Goal: Task Accomplishment & Management: Manage account settings

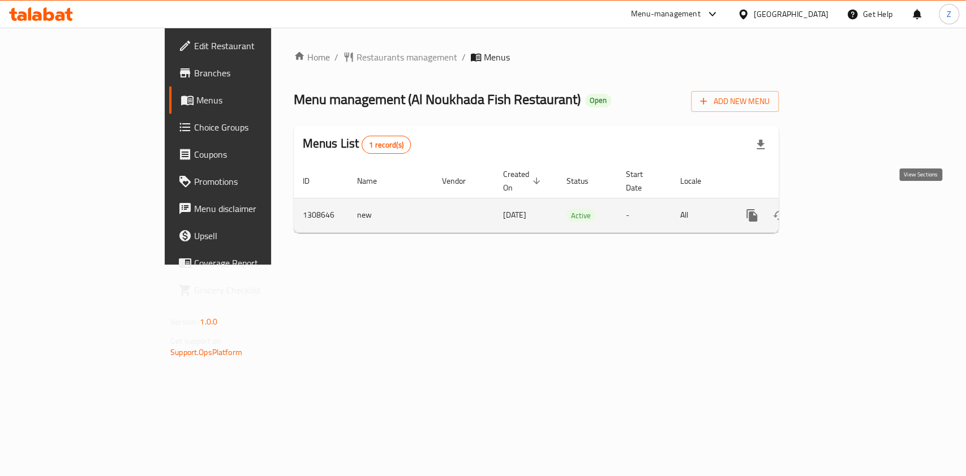
click at [840, 209] on icon "enhanced table" at bounding box center [833, 216] width 14 height 14
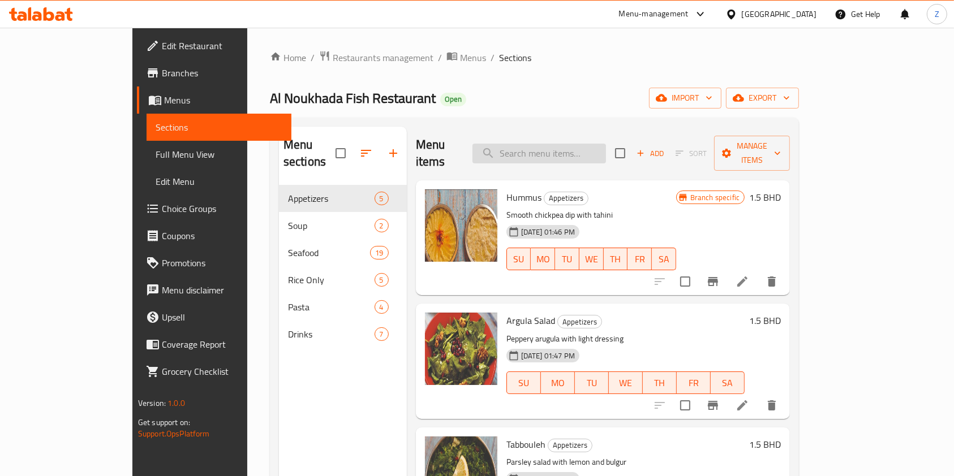
click at [572, 144] on input "search" at bounding box center [538, 154] width 133 height 20
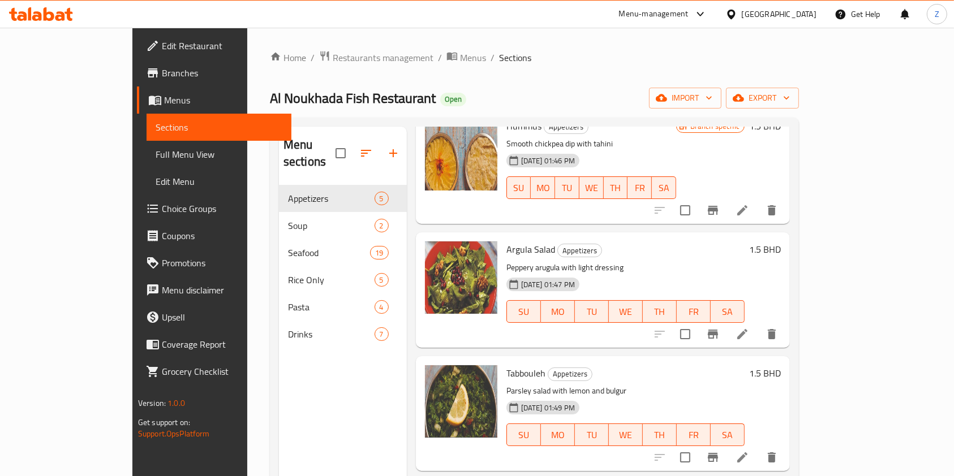
scroll to position [170, 0]
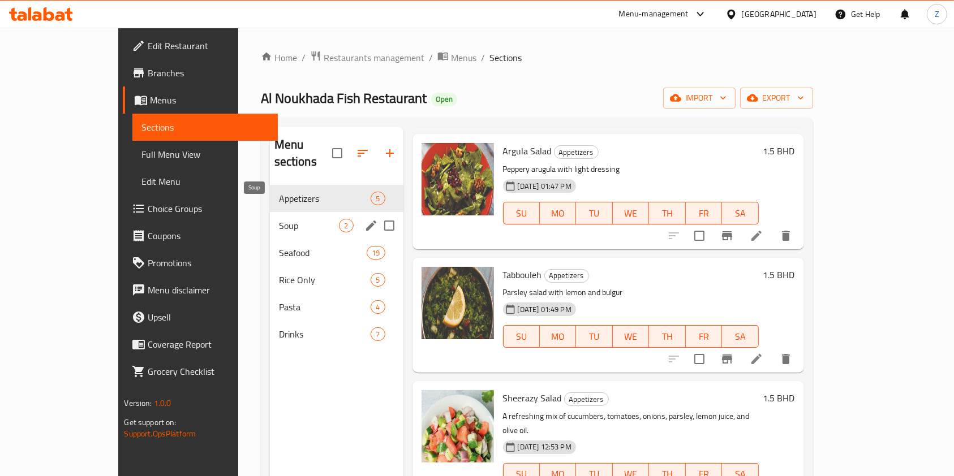
click at [279, 219] on span "Soup" at bounding box center [309, 226] width 61 height 14
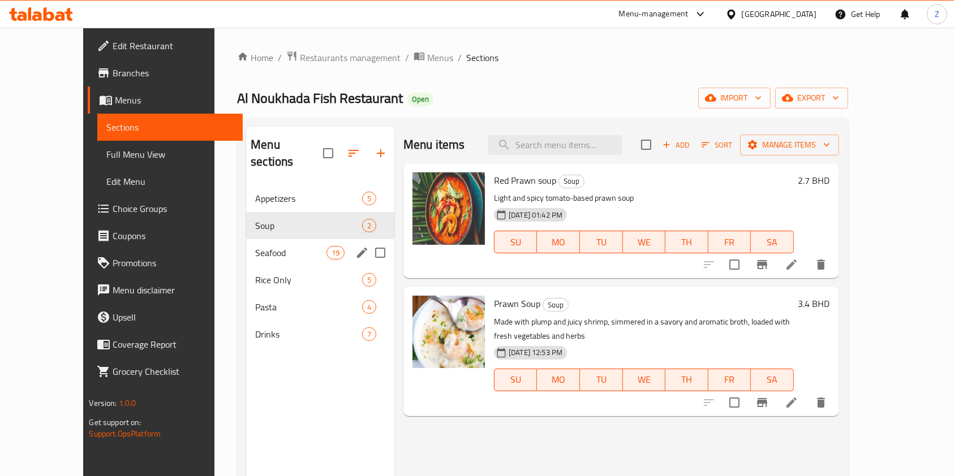
click at [273, 239] on div "Seafood 19" at bounding box center [320, 252] width 148 height 27
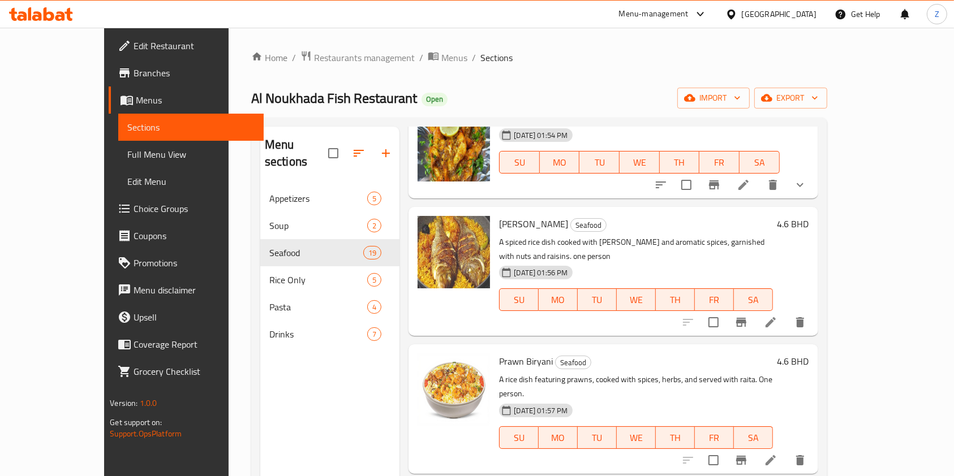
scroll to position [1882, 0]
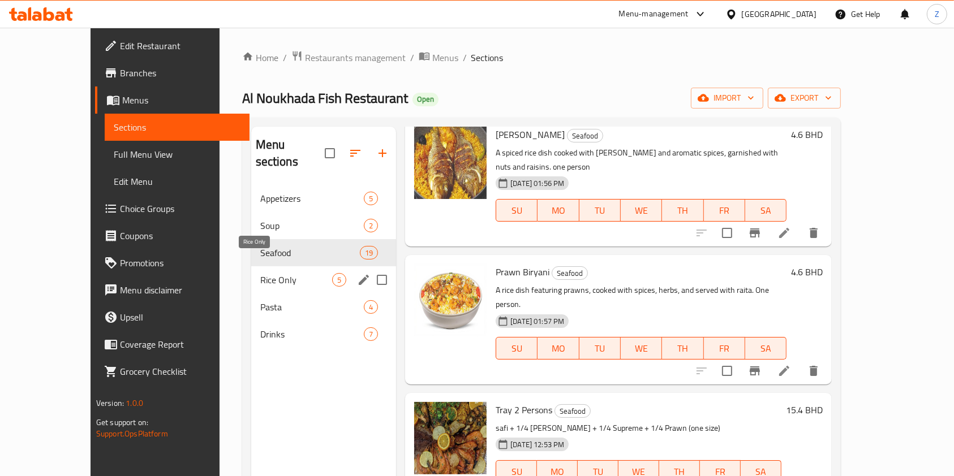
click at [274, 273] on span "Rice Only" at bounding box center [296, 280] width 72 height 14
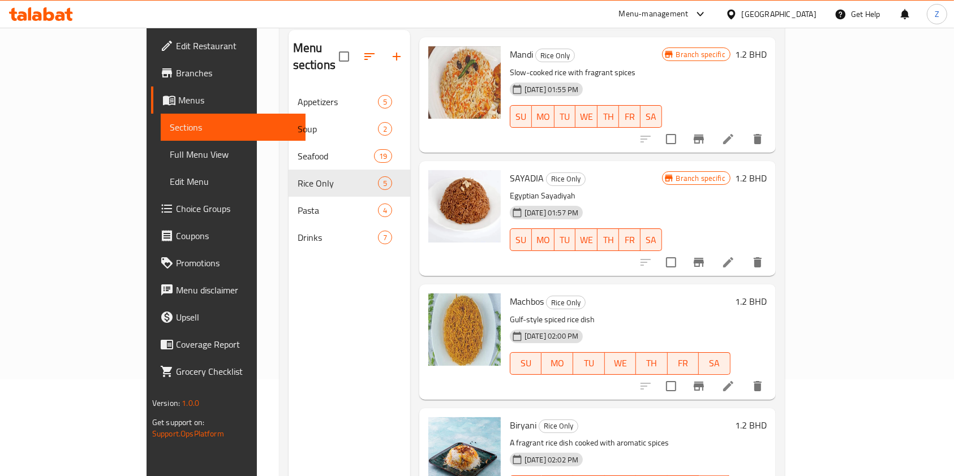
scroll to position [158, 0]
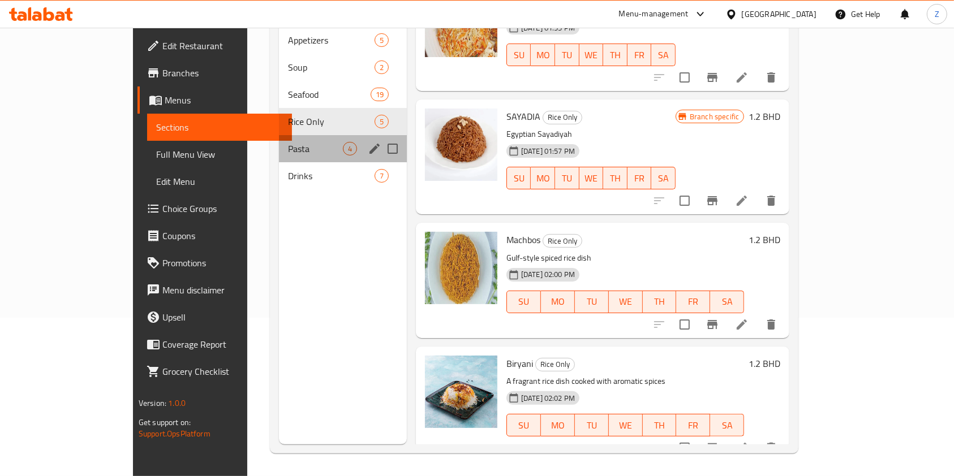
click at [280, 135] on div "Pasta 4" at bounding box center [342, 148] width 127 height 27
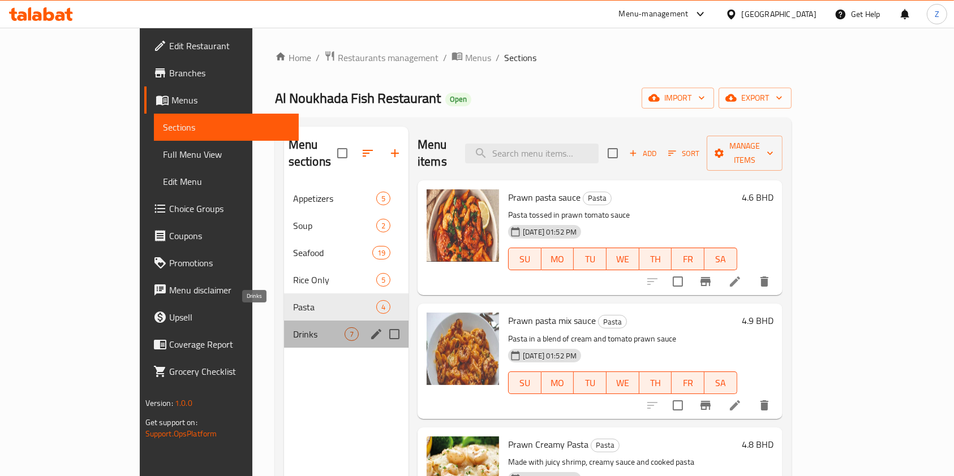
click at [293, 328] on span "Drinks" at bounding box center [318, 335] width 51 height 14
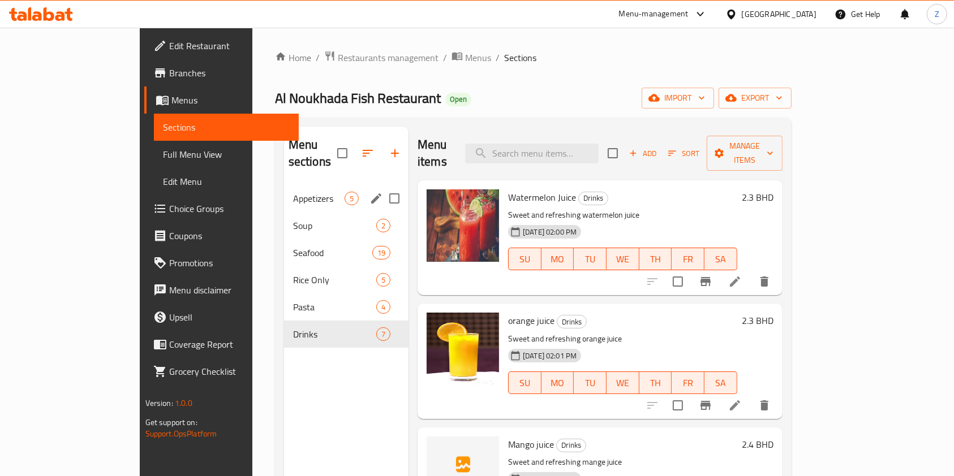
click at [284, 185] on div "Appetizers 5" at bounding box center [346, 198] width 124 height 27
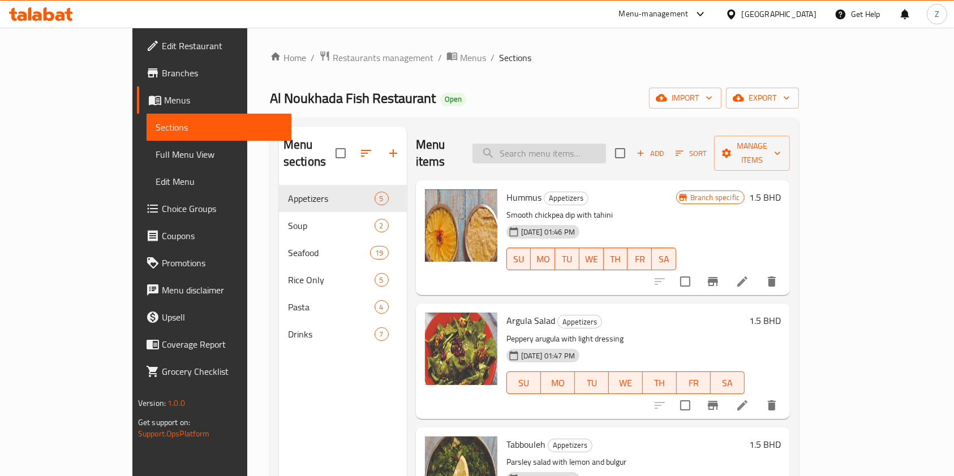
click at [551, 144] on input "search" at bounding box center [538, 154] width 133 height 20
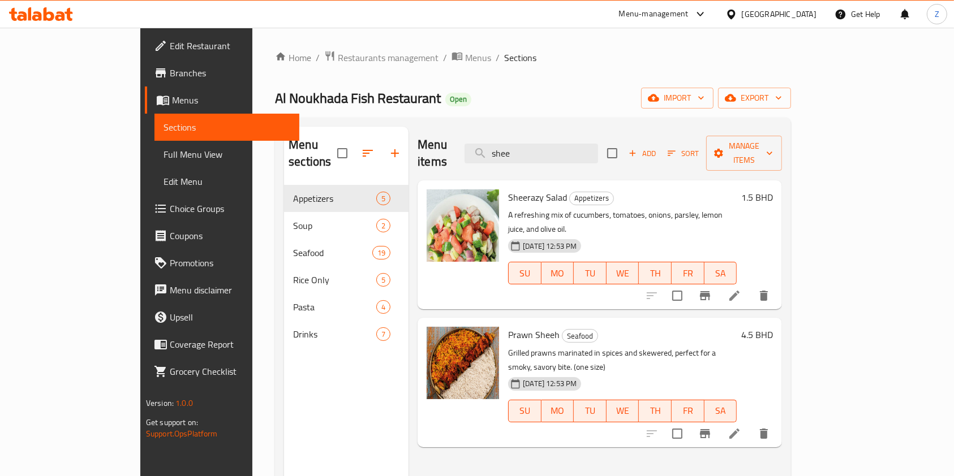
drag, startPoint x: 594, startPoint y: 141, endPoint x: 389, endPoint y: 121, distance: 205.7
click at [389, 121] on div "Menu sections Appetizers 5 Soup 2 Seafood 19 Rice Only 5 Pasta 4 Drinks 7 Menu …" at bounding box center [533, 365] width 516 height 494
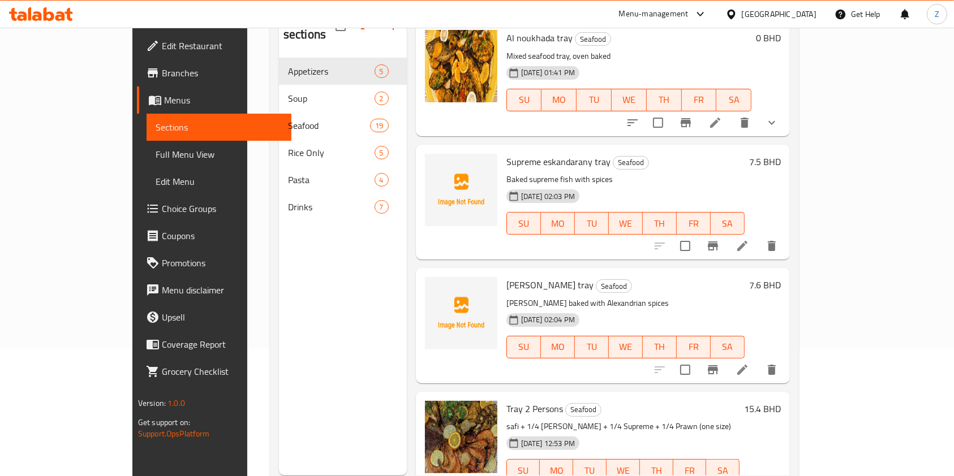
scroll to position [158, 0]
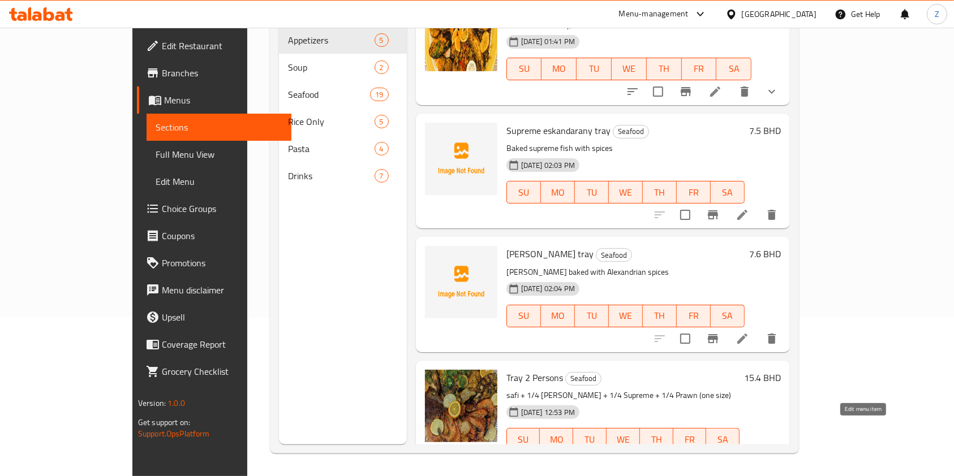
type input "tra"
click at [749, 455] on icon at bounding box center [742, 462] width 14 height 14
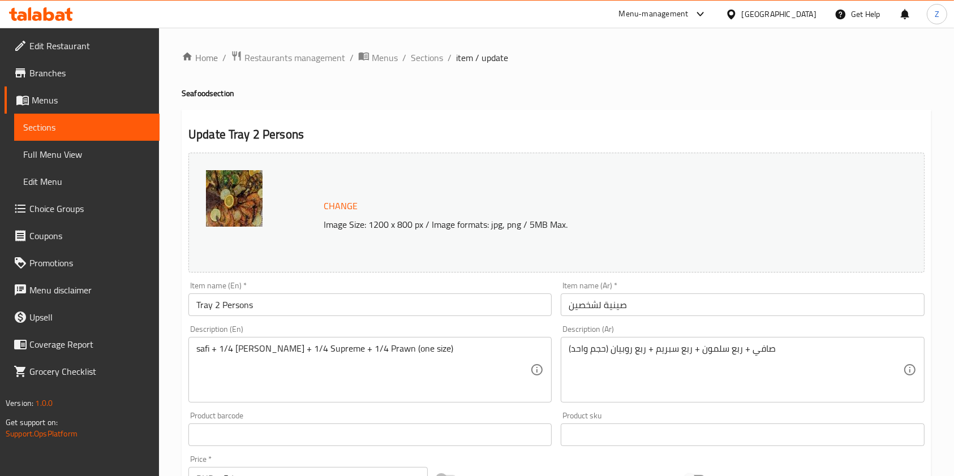
click at [226, 201] on img at bounding box center [234, 198] width 57 height 57
click at [430, 59] on span "Sections" at bounding box center [427, 58] width 32 height 14
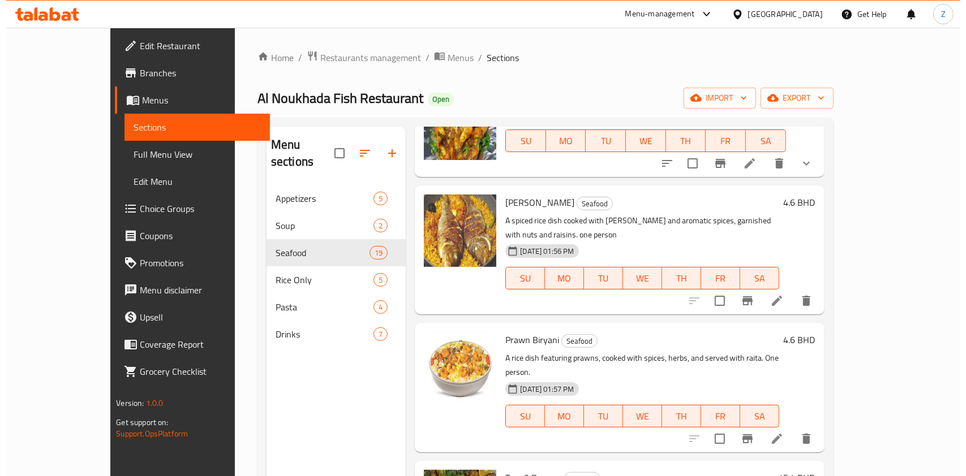
scroll to position [1882, 0]
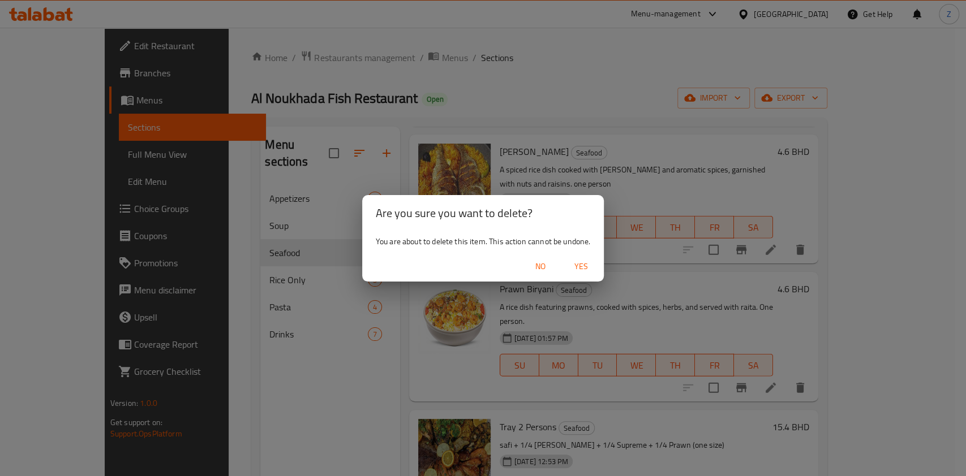
click at [575, 255] on div "No Yes" at bounding box center [483, 267] width 242 height 30
click at [579, 269] on span "Yes" at bounding box center [580, 267] width 27 height 14
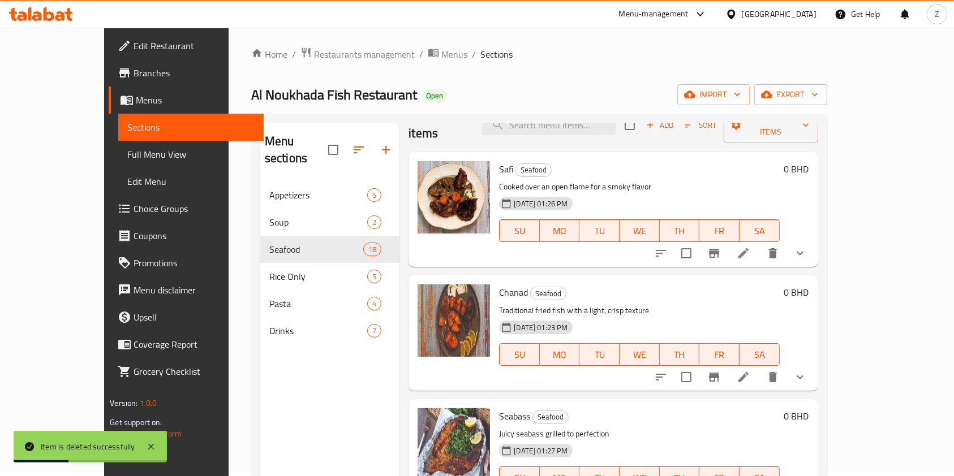
scroll to position [0, 0]
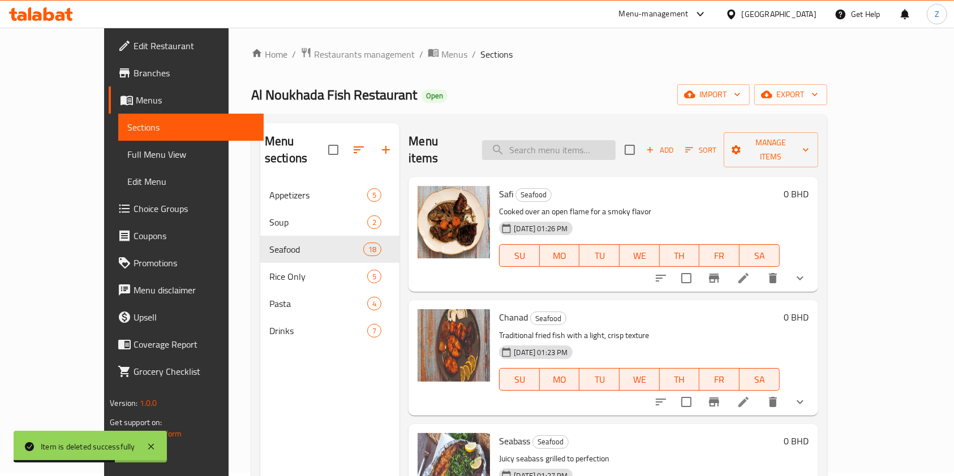
click at [566, 148] on input "search" at bounding box center [548, 150] width 133 height 20
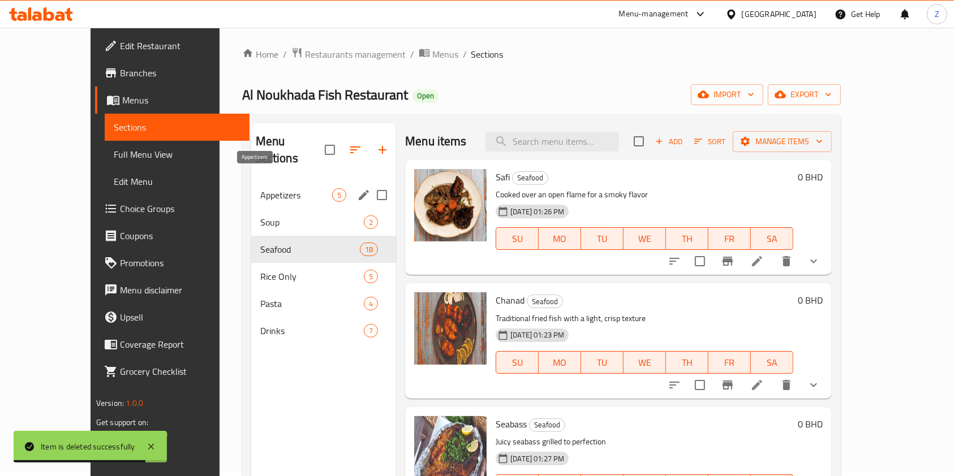
click at [260, 188] on span "Appetizers" at bounding box center [296, 195] width 72 height 14
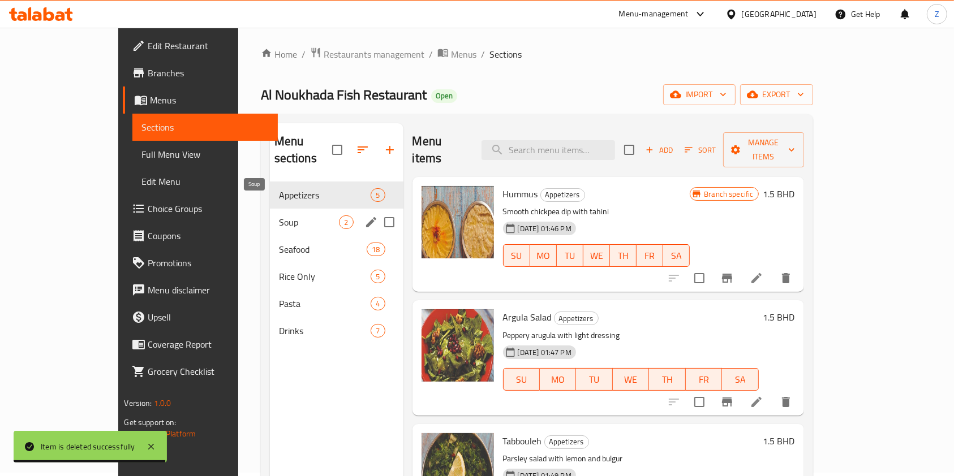
click at [279, 216] on span "Soup" at bounding box center [309, 223] width 61 height 14
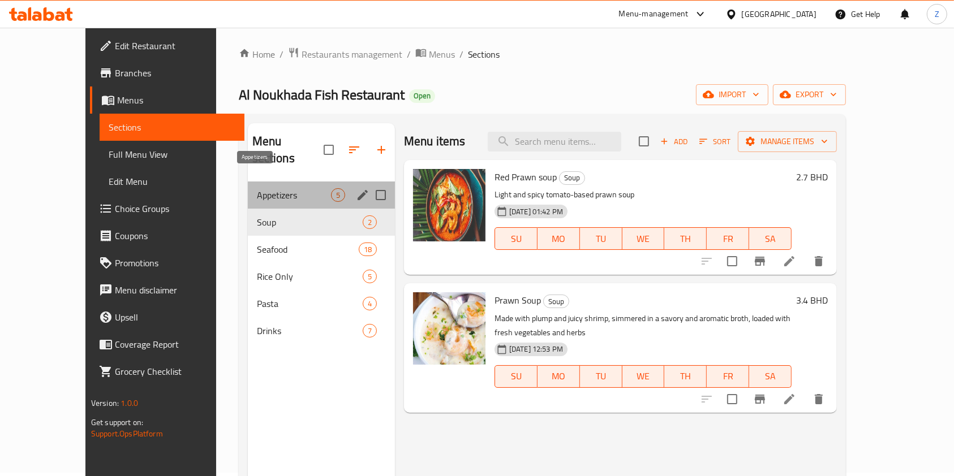
click at [257, 188] on span "Appetizers" at bounding box center [294, 195] width 74 height 14
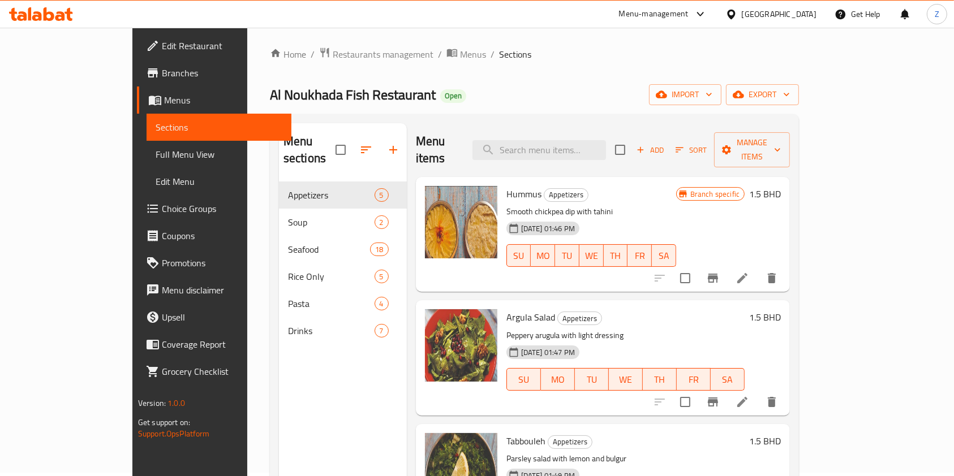
click at [162, 202] on span "Choice Groups" at bounding box center [222, 209] width 121 height 14
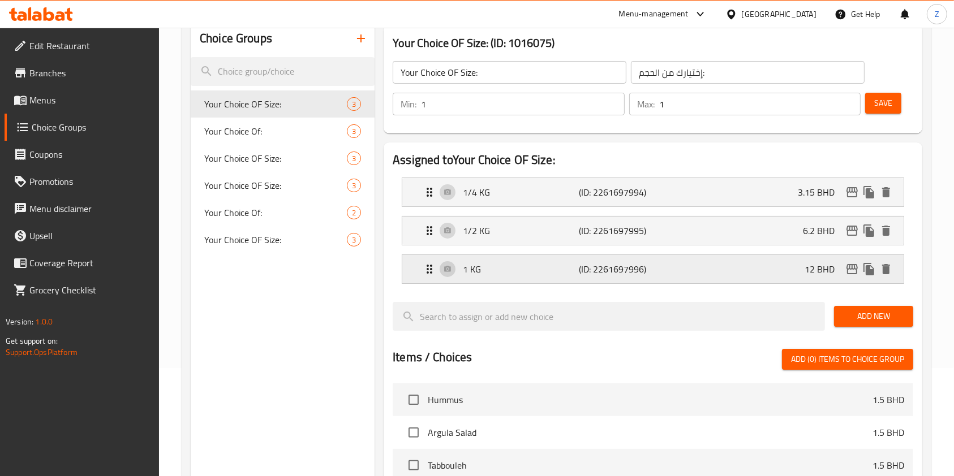
scroll to position [195, 0]
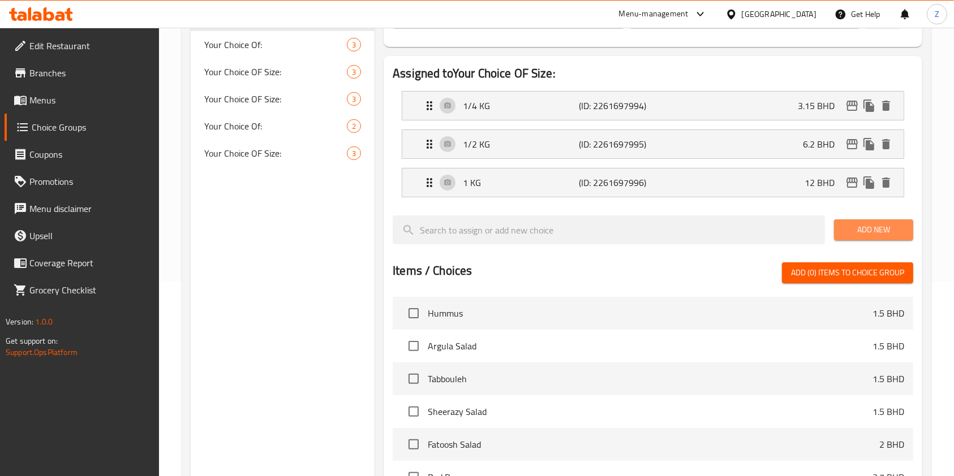
click at [887, 229] on span "Add New" at bounding box center [873, 230] width 61 height 14
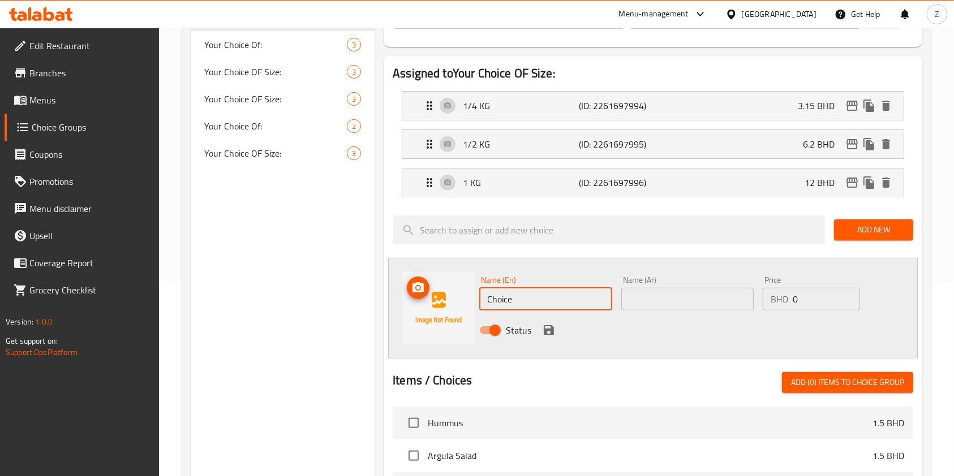
drag, startPoint x: 531, startPoint y: 298, endPoint x: 419, endPoint y: 295, distance: 111.5
click at [419, 295] on div "Name (En) Choice Name (En) Name (Ar) Name (Ar) Price BHD 0 Price Status" at bounding box center [652, 308] width 529 height 101
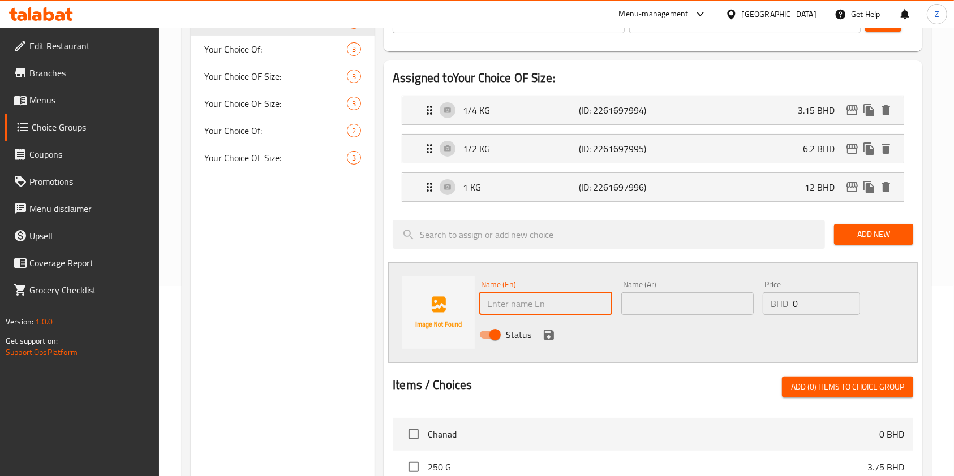
scroll to position [0, 0]
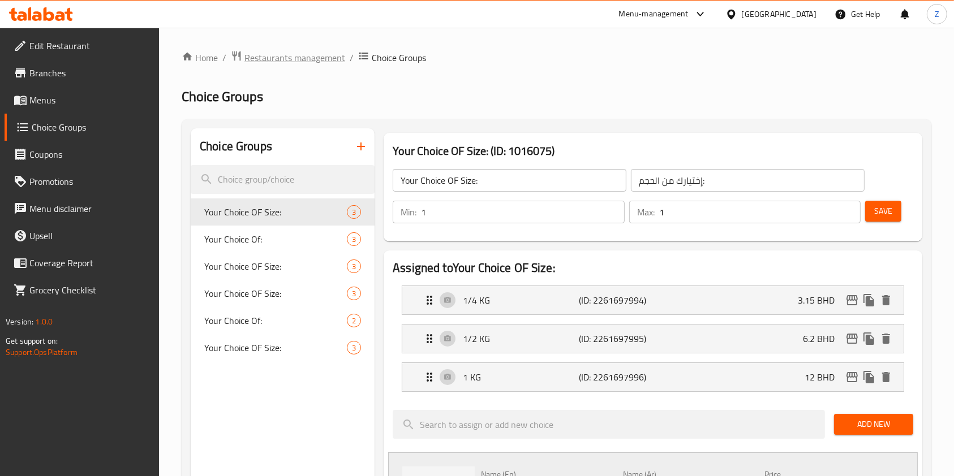
click at [273, 62] on span "Restaurants management" at bounding box center [294, 58] width 101 height 14
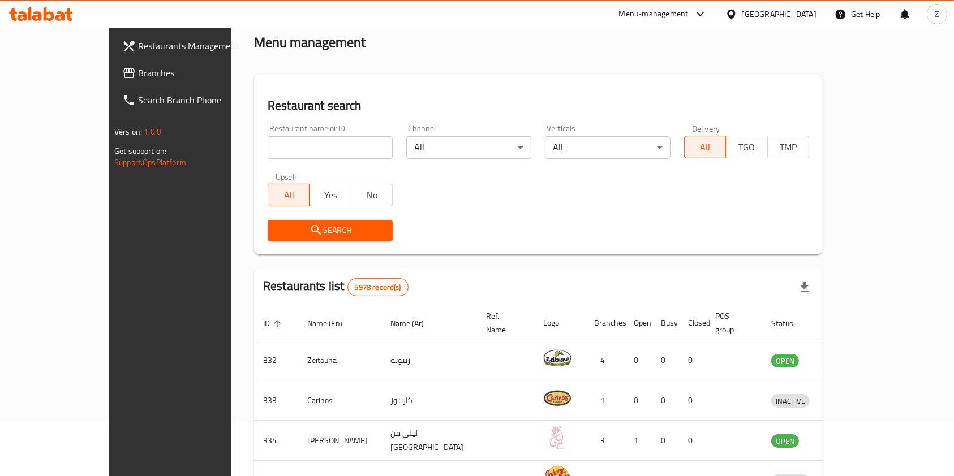
scroll to position [75, 0]
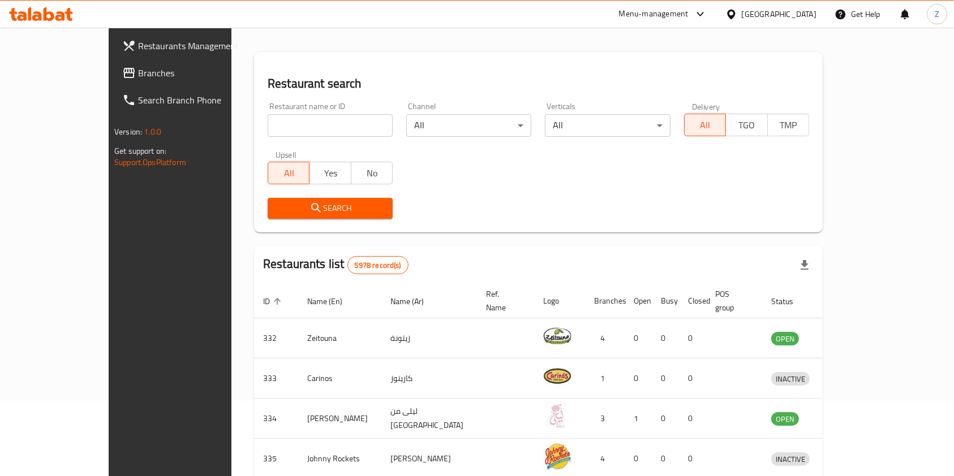
click at [268, 124] on input "search" at bounding box center [330, 125] width 125 height 23
type input "Al Noukhada Fish"
click at [311, 208] on span "Search" at bounding box center [330, 208] width 107 height 14
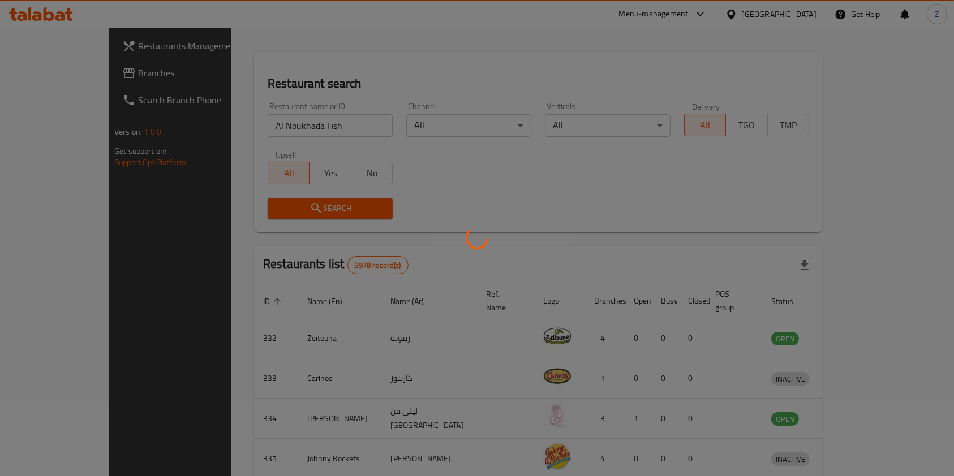
scroll to position [18, 0]
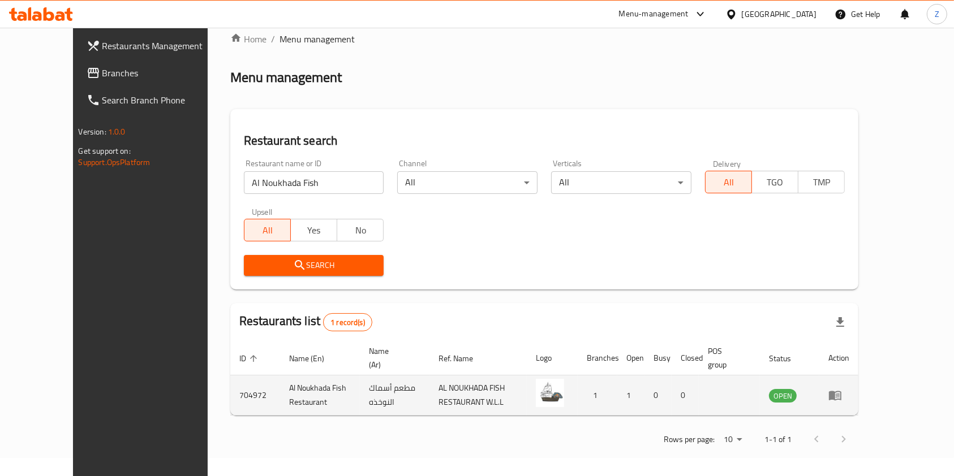
click at [841, 391] on icon "enhanced table" at bounding box center [835, 396] width 12 height 10
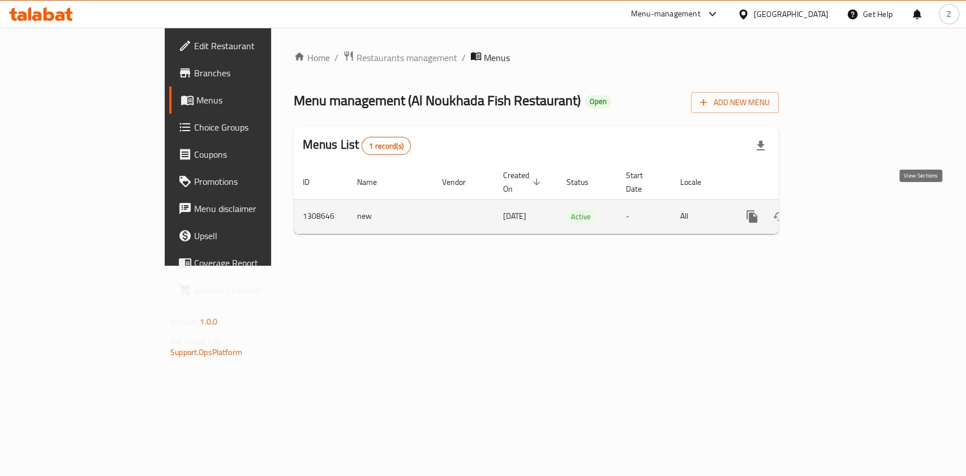
click at [847, 203] on link "enhanced table" at bounding box center [833, 216] width 27 height 27
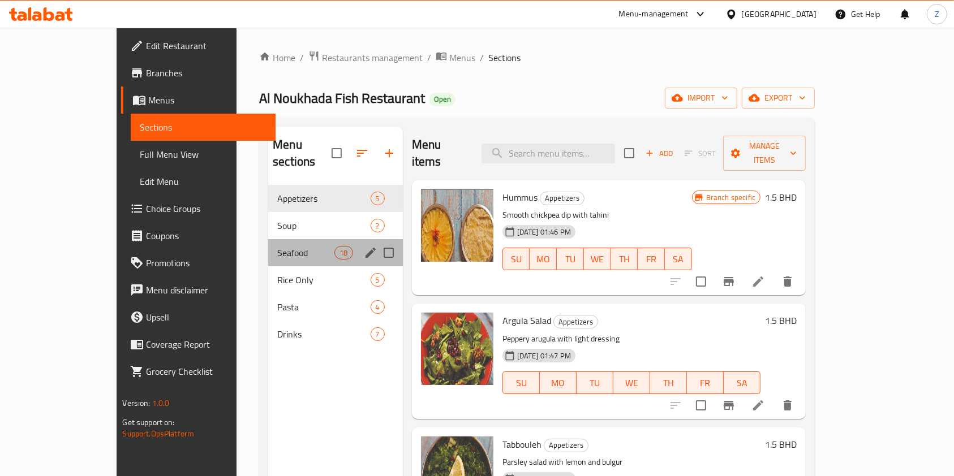
click at [268, 239] on div "Seafood 18" at bounding box center [335, 252] width 134 height 27
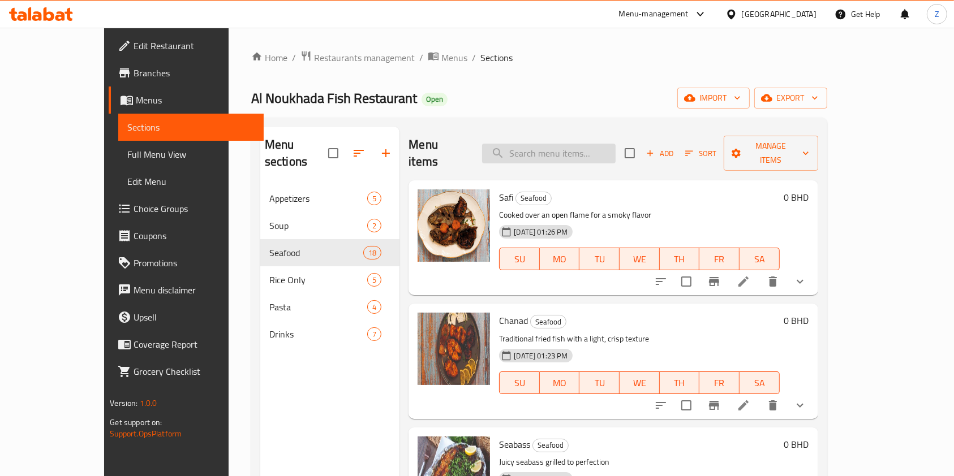
click at [602, 145] on input "search" at bounding box center [548, 154] width 133 height 20
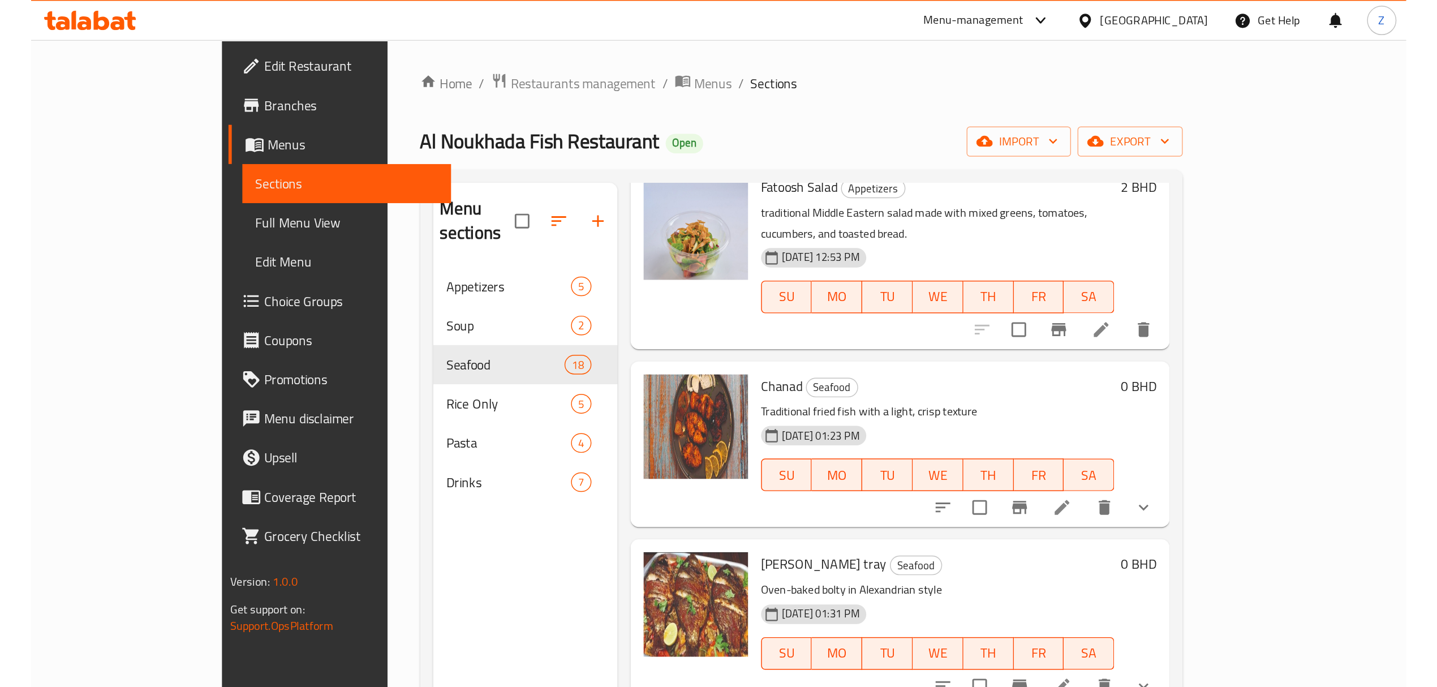
scroll to position [603, 0]
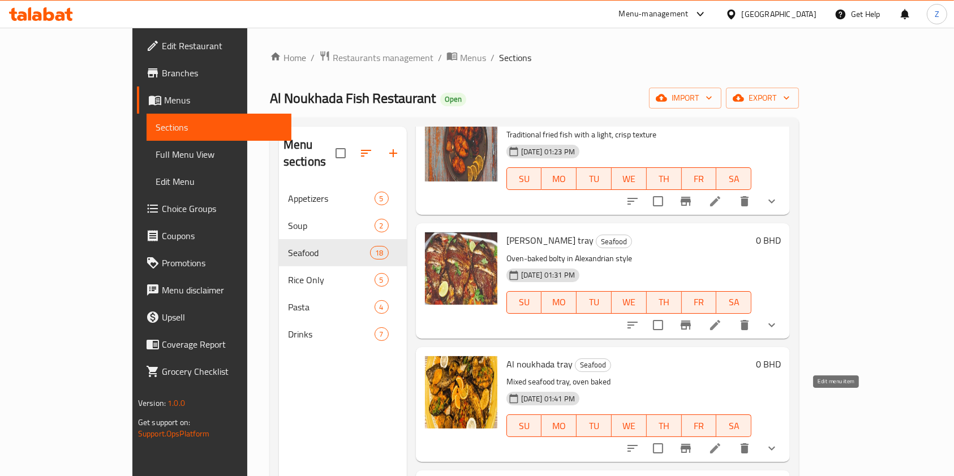
type input "al"
click at [722, 442] on icon at bounding box center [715, 449] width 14 height 14
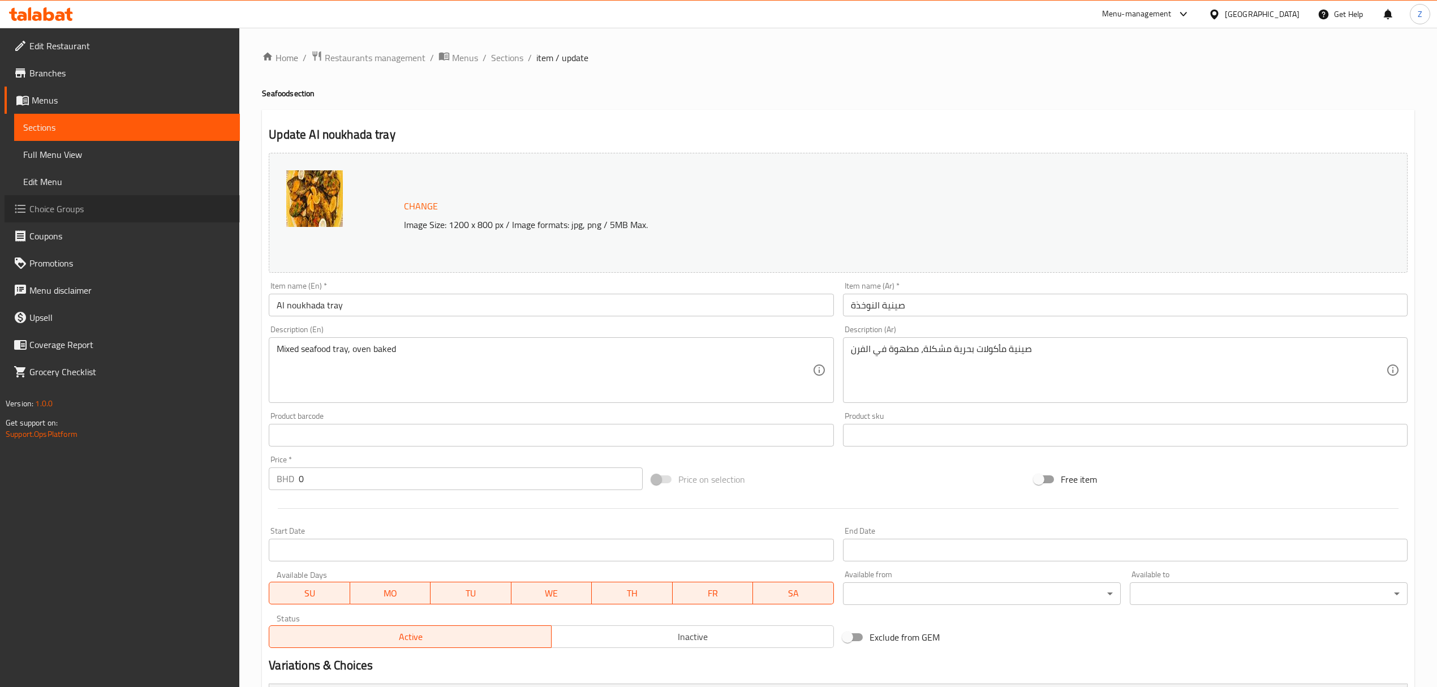
click at [103, 212] on span "Choice Groups" at bounding box center [129, 209] width 201 height 14
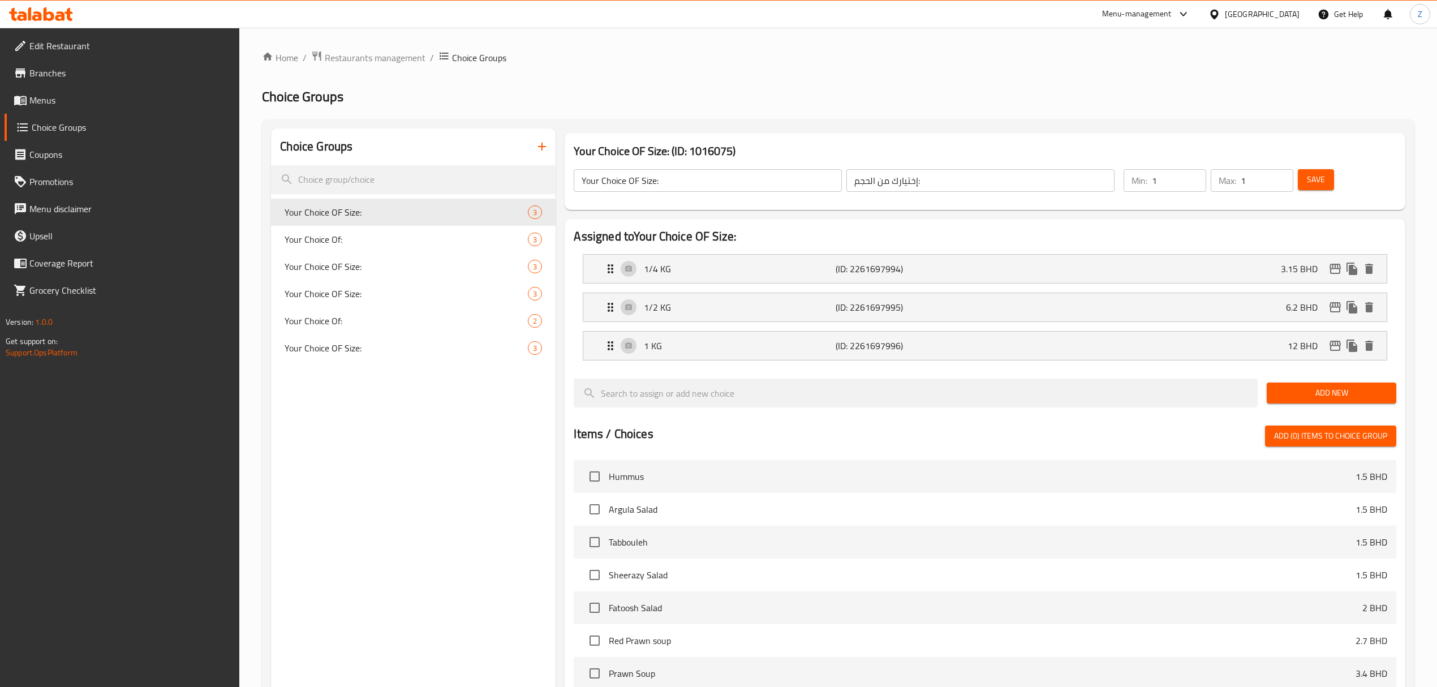
click at [548, 149] on icon "button" at bounding box center [542, 147] width 14 height 14
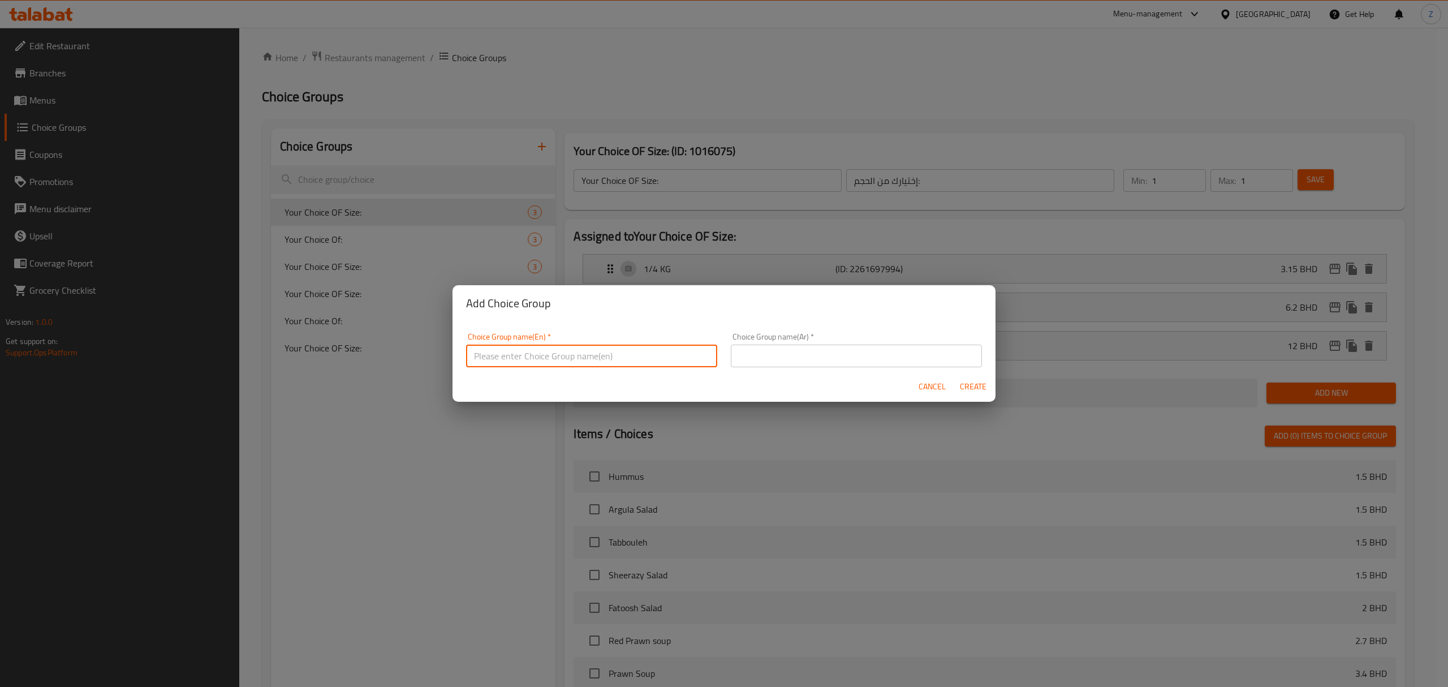
click at [492, 362] on input "text" at bounding box center [591, 355] width 251 height 23
click at [922, 379] on div "Cancel Create" at bounding box center [724, 387] width 543 height 30
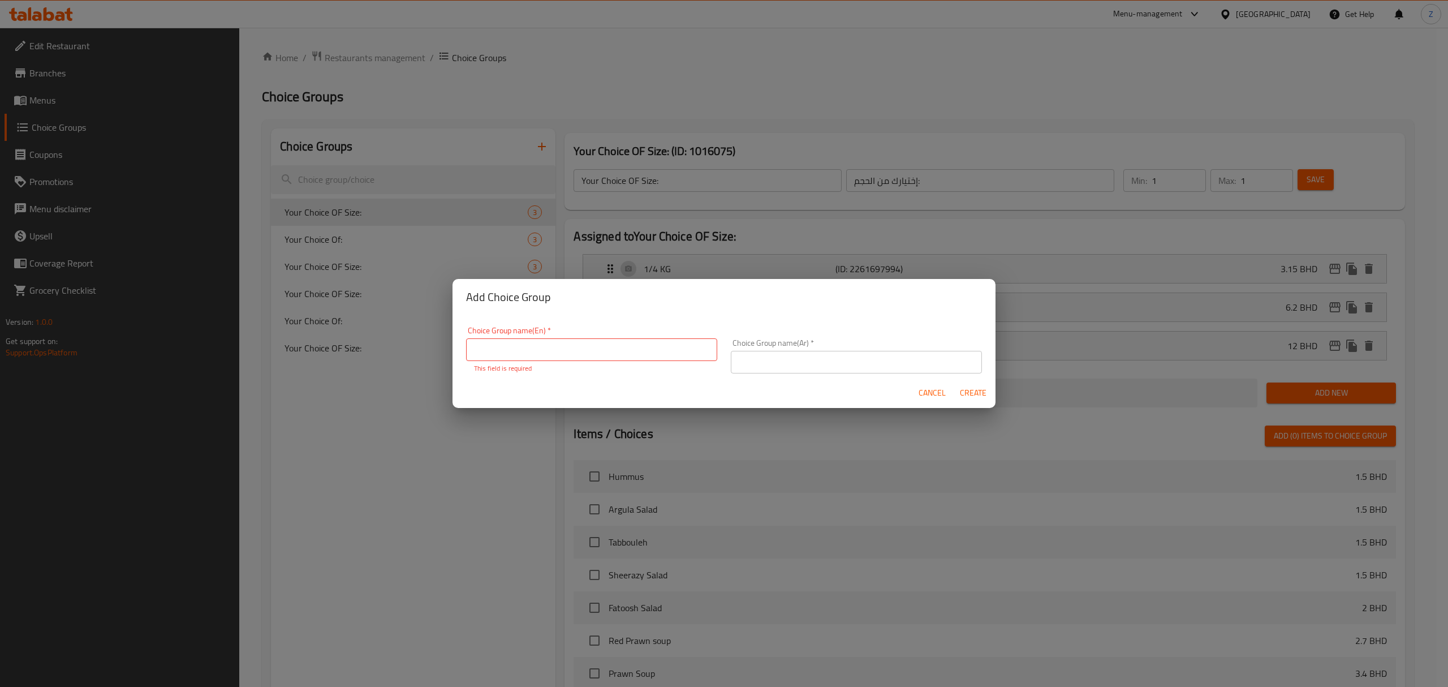
click at [916, 387] on button "Cancel" at bounding box center [932, 392] width 36 height 21
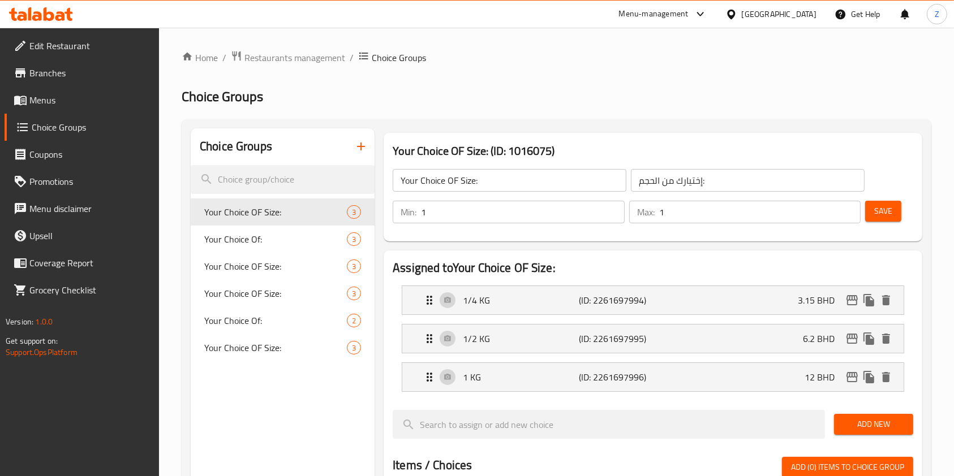
click at [457, 183] on input "Your Choice OF Size:" at bounding box center [510, 180] width 234 height 23
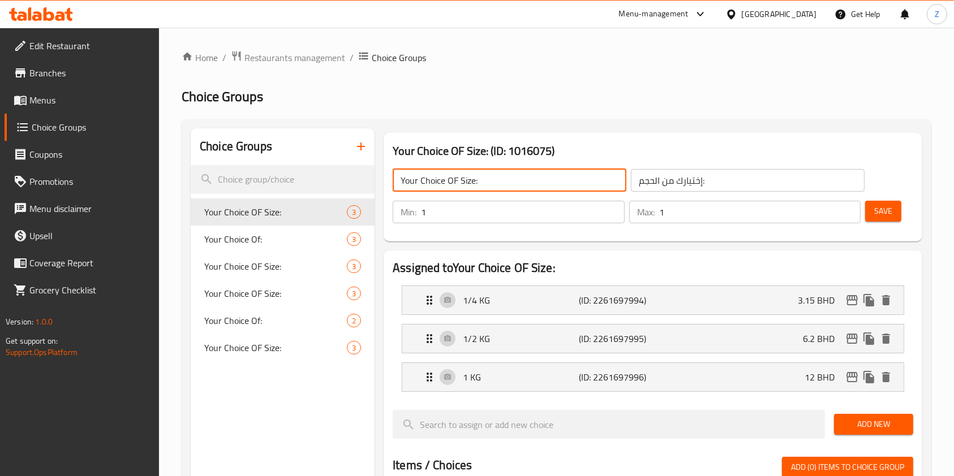
click at [457, 183] on input "Your Choice OF Size:" at bounding box center [510, 180] width 234 height 23
click at [522, 171] on input "Your Choice OF Size:" at bounding box center [510, 180] width 234 height 23
click at [356, 145] on icon "button" at bounding box center [361, 147] width 14 height 14
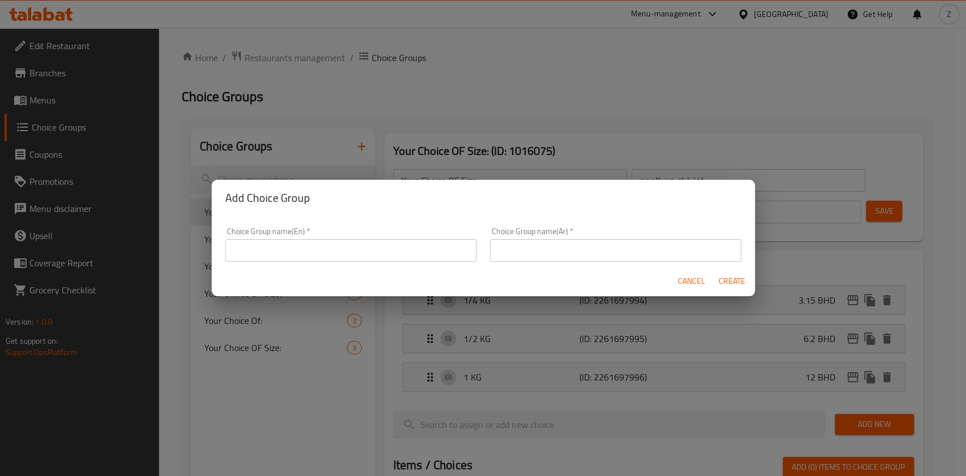
click at [411, 253] on input "text" at bounding box center [350, 250] width 251 height 23
paste input "Your Choice OF Size:"
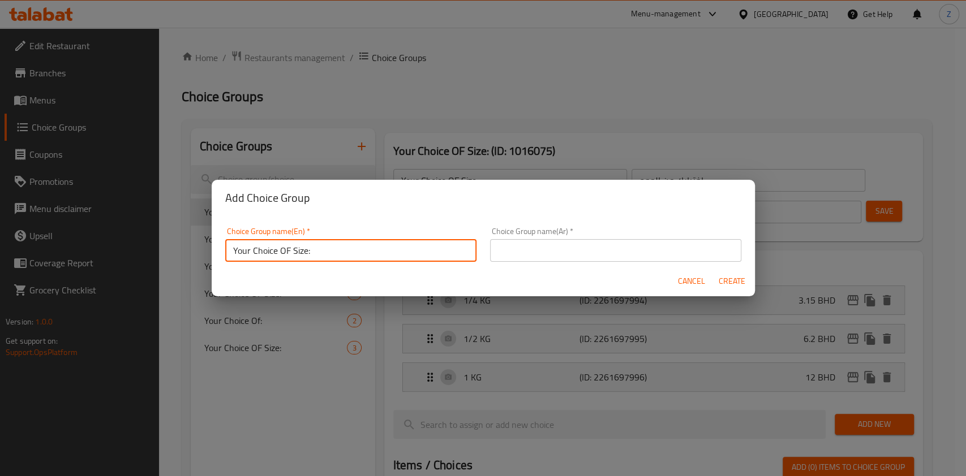
click at [305, 247] on input "Your Choice OF Size:" at bounding box center [350, 250] width 251 height 23
click at [297, 247] on input "Your Choice OF Size:" at bounding box center [350, 250] width 251 height 23
type input "Your Choice OF Rice:"
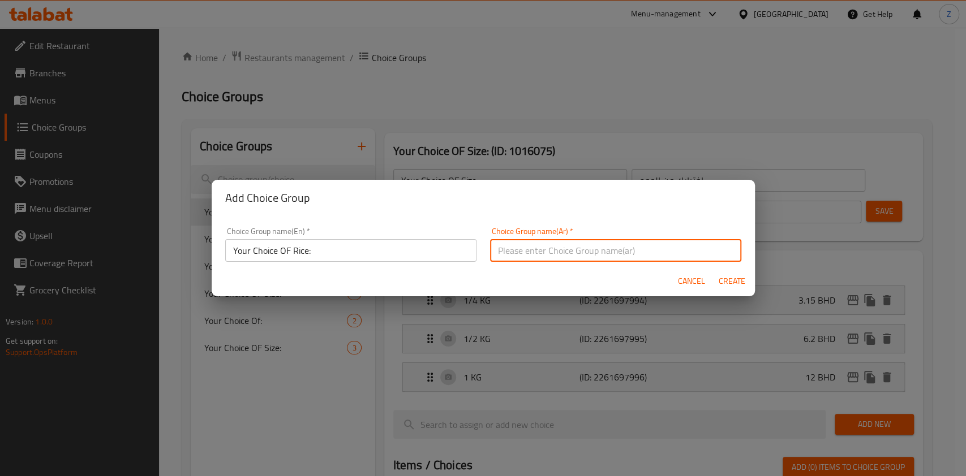
click at [591, 260] on input "text" at bounding box center [615, 250] width 251 height 23
paste input "اختيارك من الأرز"
type input "اختيارك من الأرز:"
click at [725, 281] on span "Create" at bounding box center [731, 281] width 27 height 14
type input "Your Choice OF Rice:"
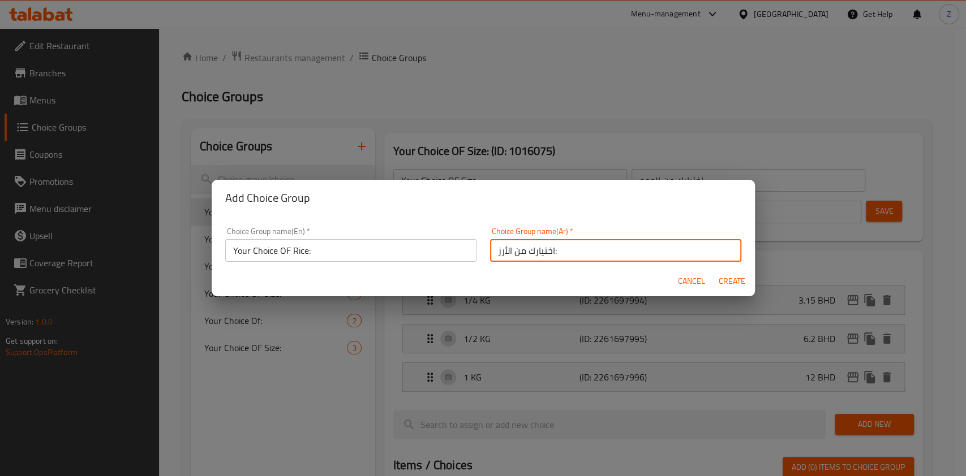
type input "اختيارك من الأرز:"
type input "0"
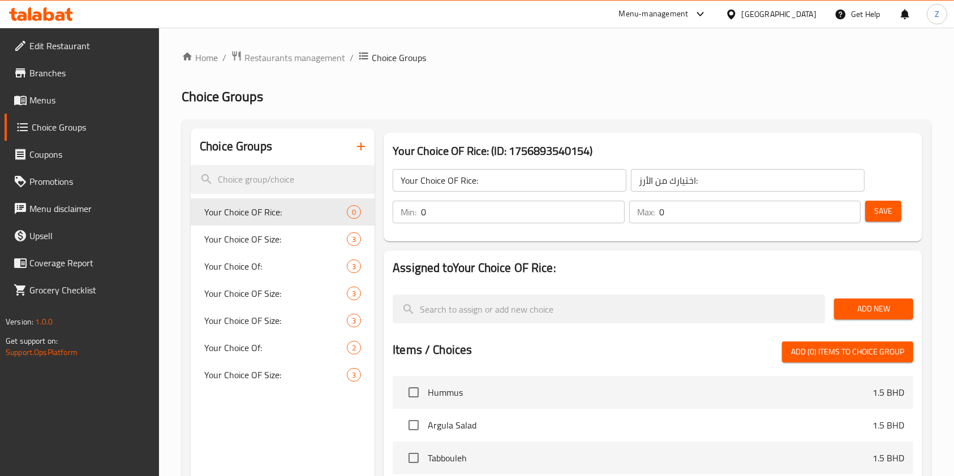
click at [450, 206] on input "0" at bounding box center [523, 212] width 204 height 23
type input "1"
click at [687, 204] on input "0" at bounding box center [760, 212] width 202 height 23
type input "1"
click at [891, 221] on button "Save" at bounding box center [883, 211] width 36 height 21
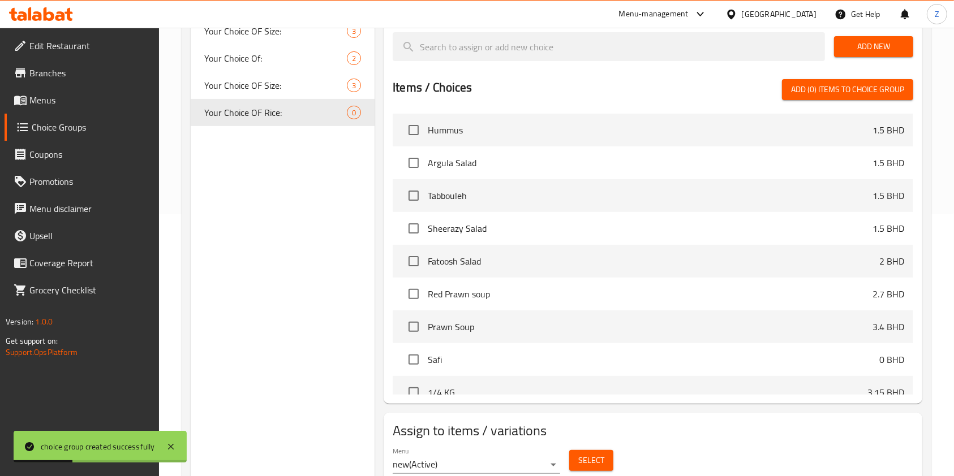
scroll to position [282, 0]
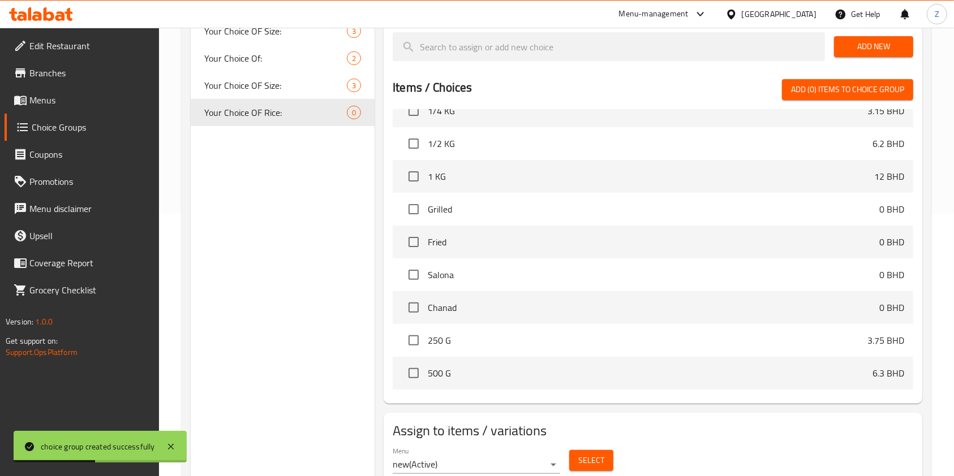
click at [584, 461] on span "Select" at bounding box center [591, 461] width 26 height 14
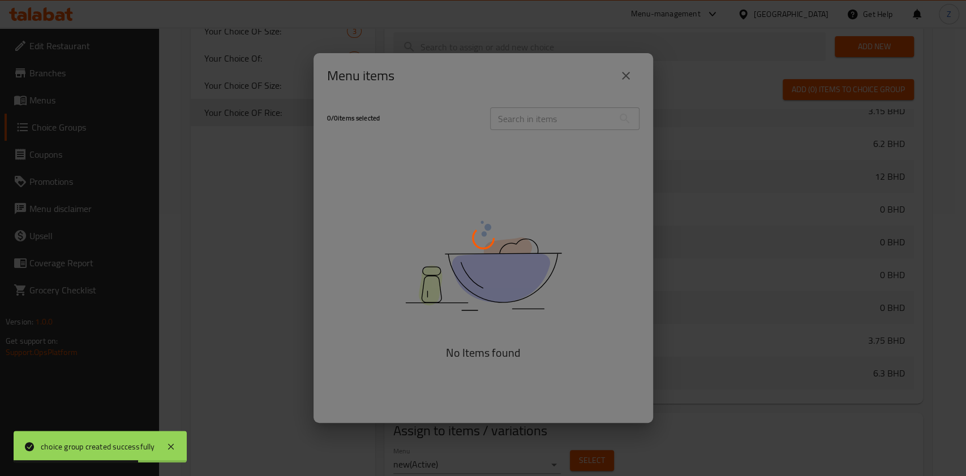
click at [522, 119] on div at bounding box center [483, 238] width 966 height 476
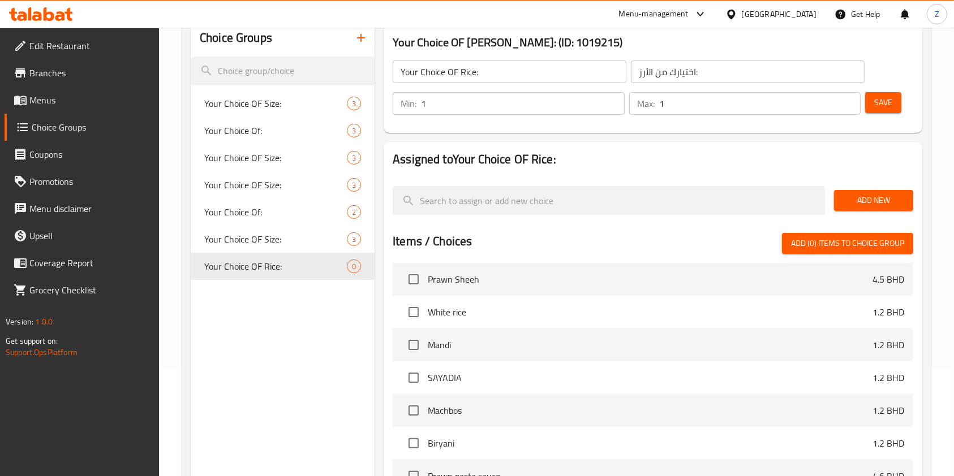
scroll to position [1840, 0]
click at [409, 316] on input "checkbox" at bounding box center [414, 314] width 24 height 24
checkbox input "true"
click at [412, 352] on input "checkbox" at bounding box center [414, 347] width 24 height 24
checkbox input "true"
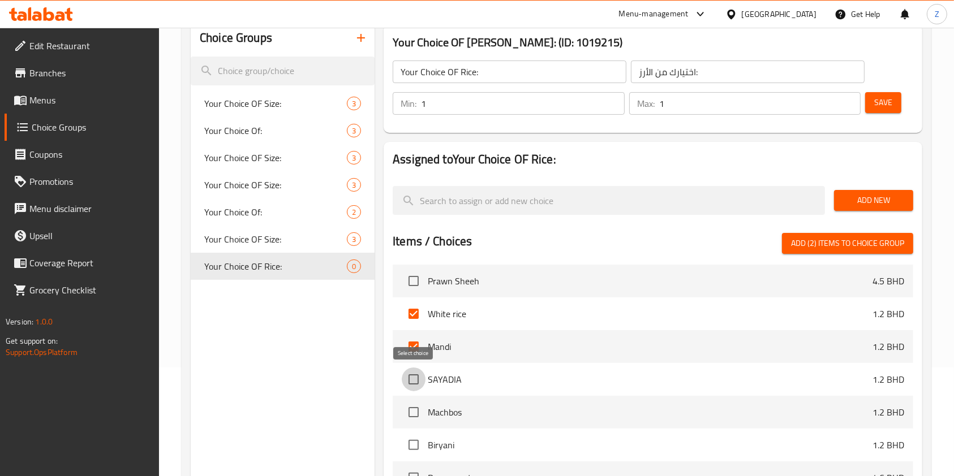
click at [410, 387] on input "checkbox" at bounding box center [414, 380] width 24 height 24
checkbox input "true"
click at [411, 411] on input "checkbox" at bounding box center [414, 412] width 24 height 24
checkbox input "true"
click at [413, 442] on input "checkbox" at bounding box center [414, 445] width 24 height 24
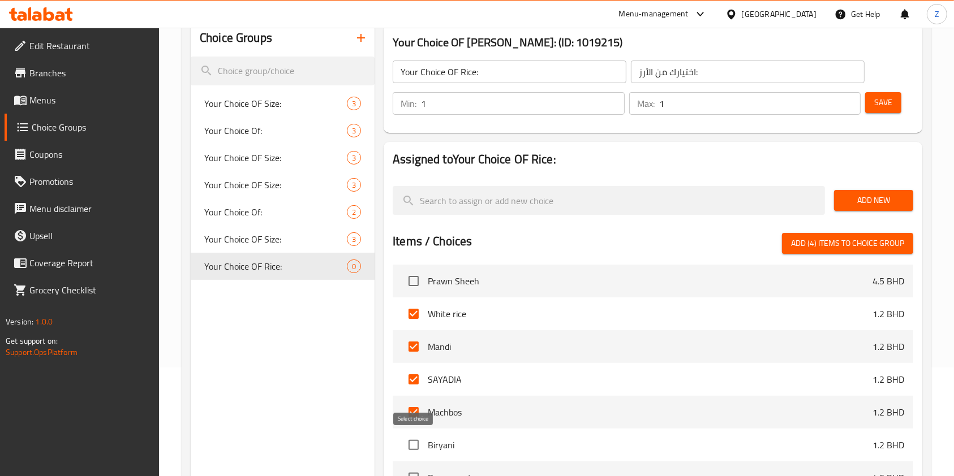
checkbox input "true"
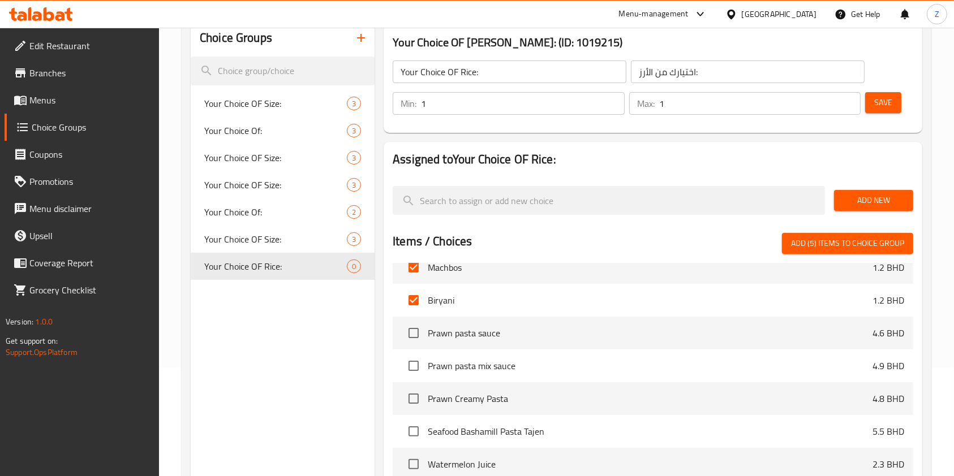
scroll to position [1983, 0]
click at [824, 238] on span "Add (5) items to choice group" at bounding box center [847, 243] width 113 height 14
checkbox input "false"
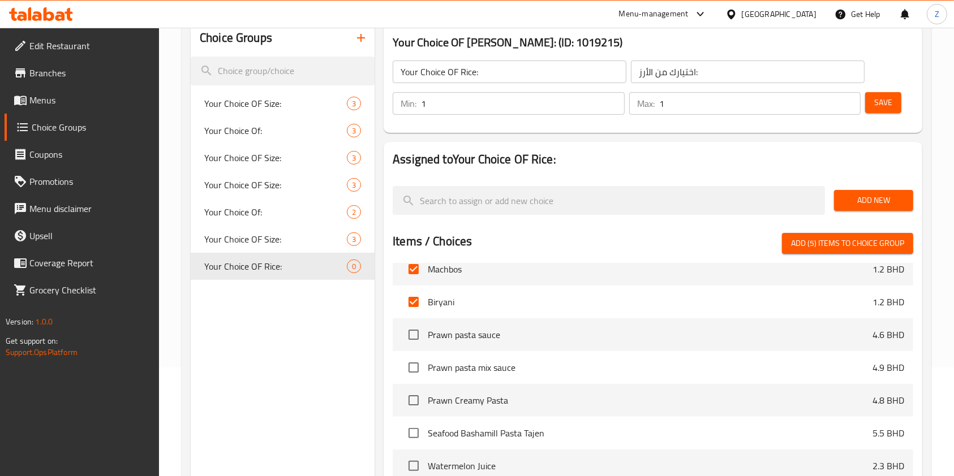
checkbox input "false"
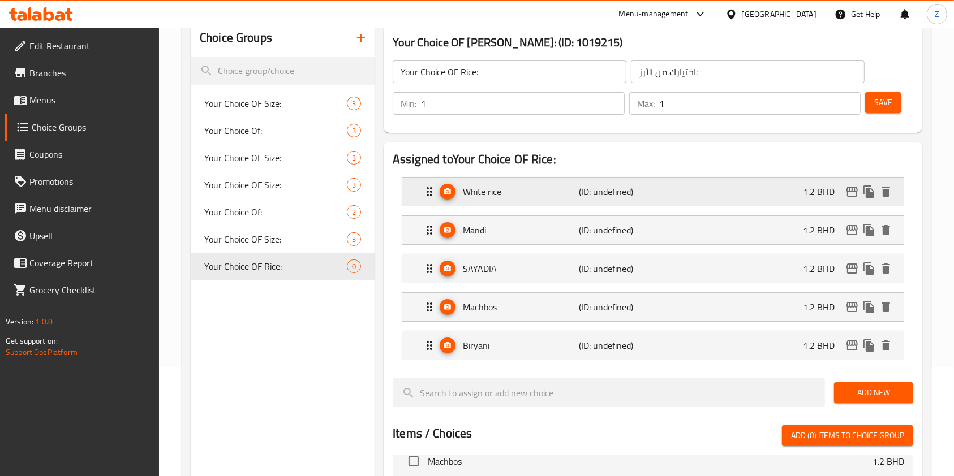
click at [614, 181] on div "White rice (ID: undefined) 1.2 BHD" at bounding box center [656, 192] width 467 height 28
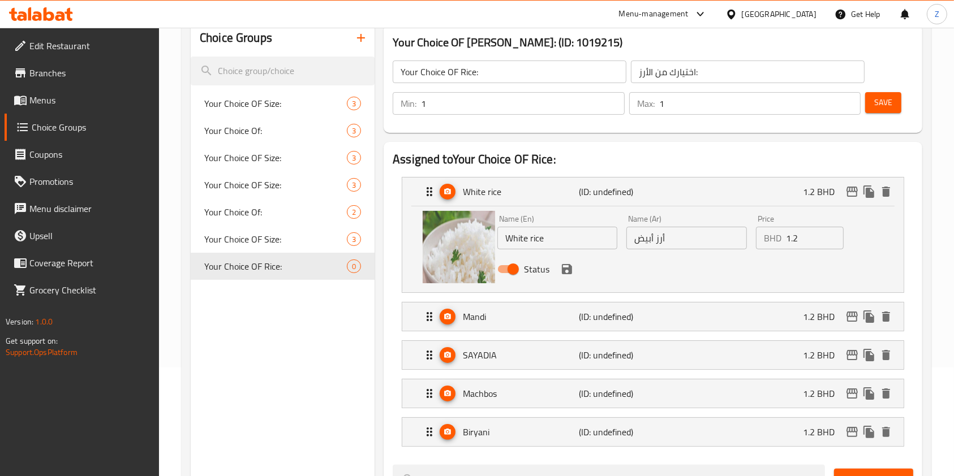
click at [799, 243] on input "1.2" at bounding box center [815, 238] width 58 height 23
click at [562, 266] on icon "save" at bounding box center [567, 269] width 10 height 10
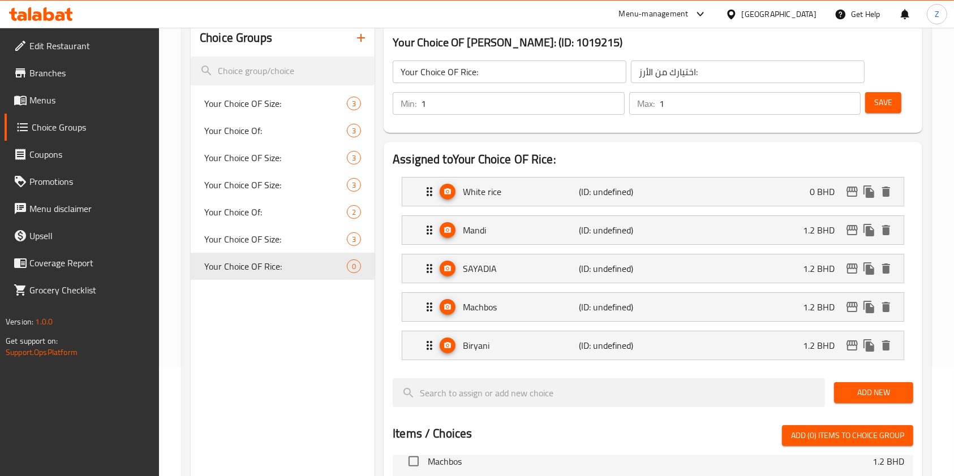
type input "0"
click at [661, 229] on div "Mandi (ID: undefined) 1.2 BHD" at bounding box center [656, 230] width 467 height 28
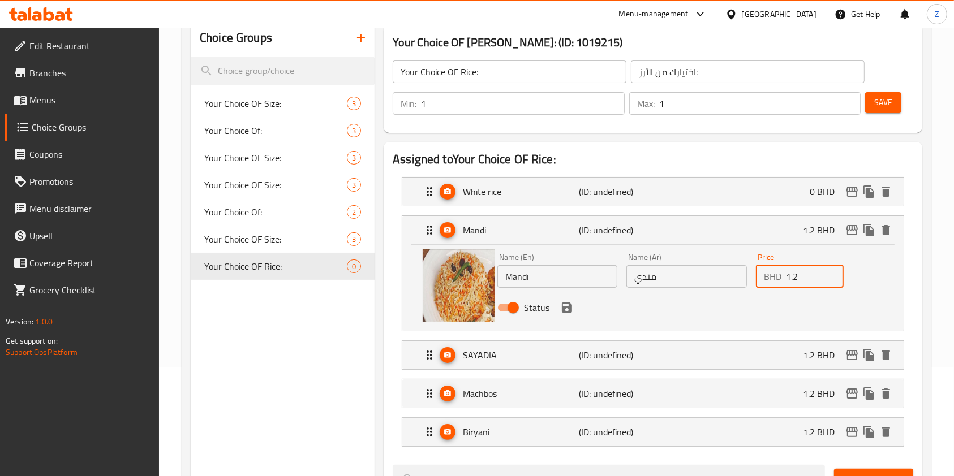
click at [808, 281] on input "1.2" at bounding box center [815, 276] width 58 height 23
click at [567, 308] on icon "save" at bounding box center [567, 308] width 10 height 10
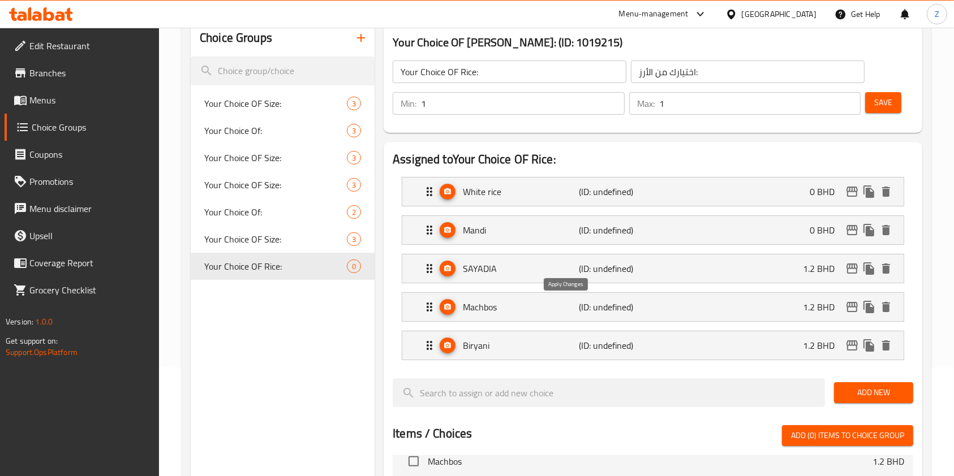
type input "0"
click at [620, 274] on p "(ID: undefined)" at bounding box center [617, 269] width 77 height 14
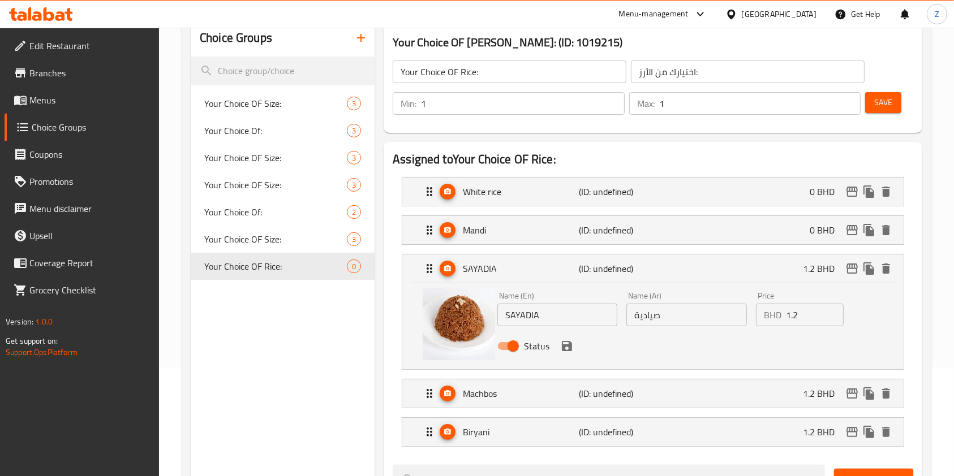
click at [798, 314] on input "1.2" at bounding box center [815, 315] width 58 height 23
click at [566, 351] on icon "save" at bounding box center [567, 346] width 14 height 14
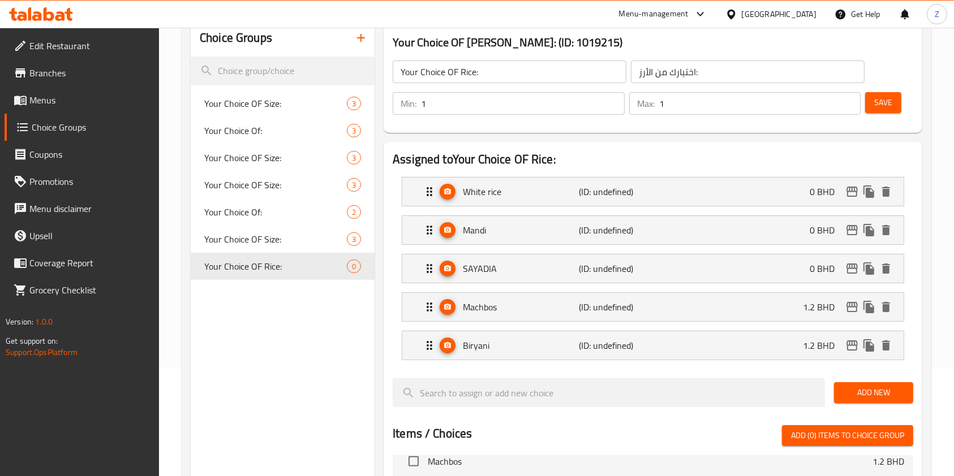
type input "0"
click at [601, 301] on p "(ID: undefined)" at bounding box center [617, 307] width 77 height 14
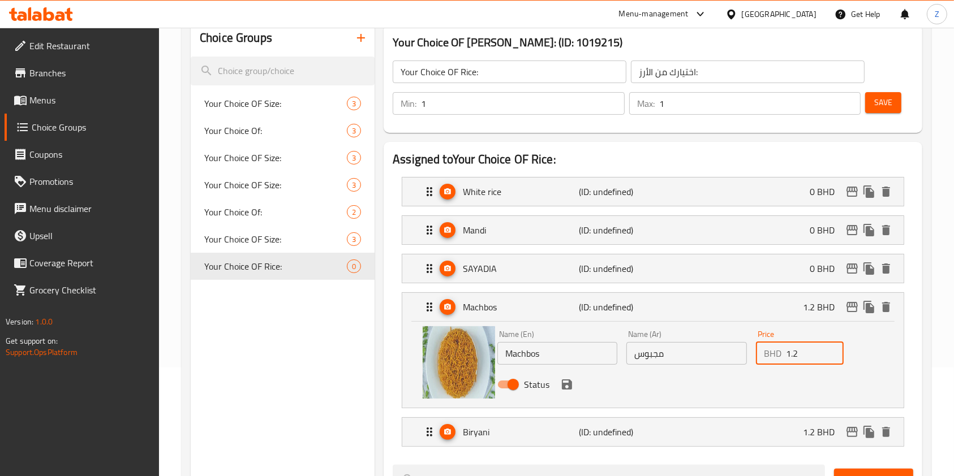
click at [802, 351] on input "1.2" at bounding box center [815, 353] width 58 height 23
click at [566, 388] on icon "save" at bounding box center [567, 385] width 10 height 10
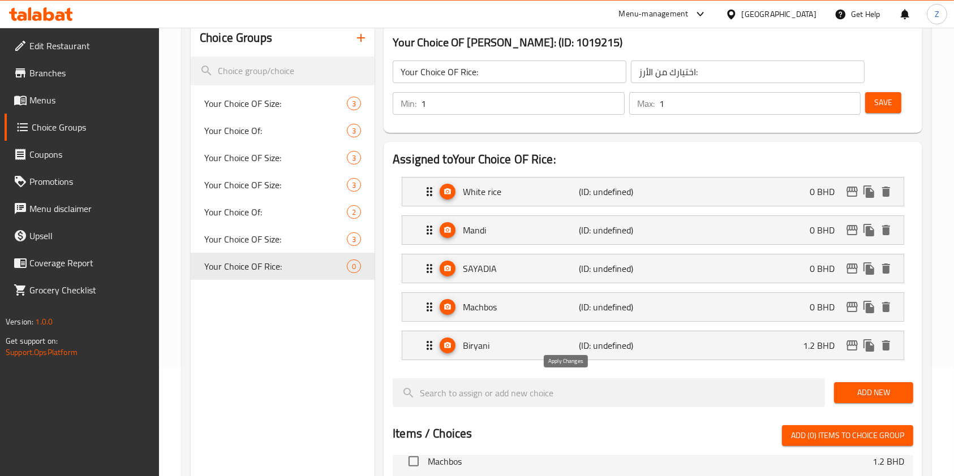
type input "0"
click at [760, 347] on div "Biryani (ID: undefined) 1.2 BHD" at bounding box center [656, 345] width 467 height 28
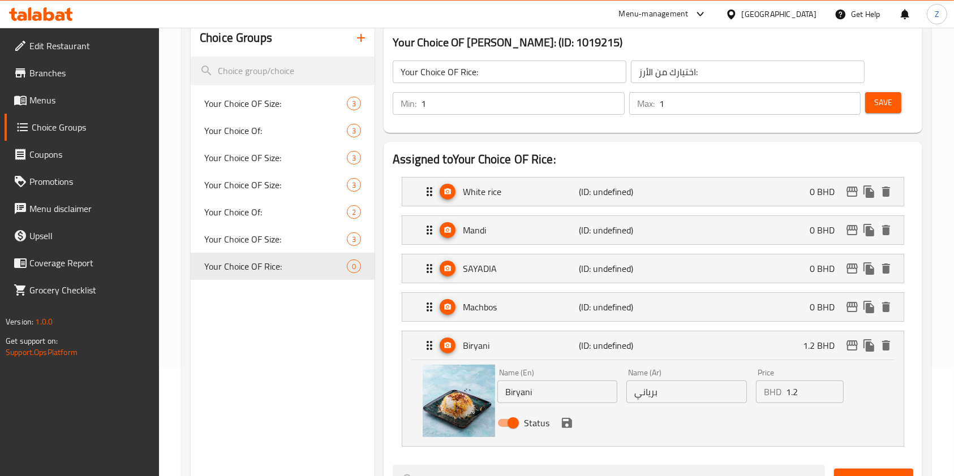
click at [792, 398] on input "1.2" at bounding box center [815, 392] width 58 height 23
click at [566, 426] on icon "save" at bounding box center [567, 423] width 10 height 10
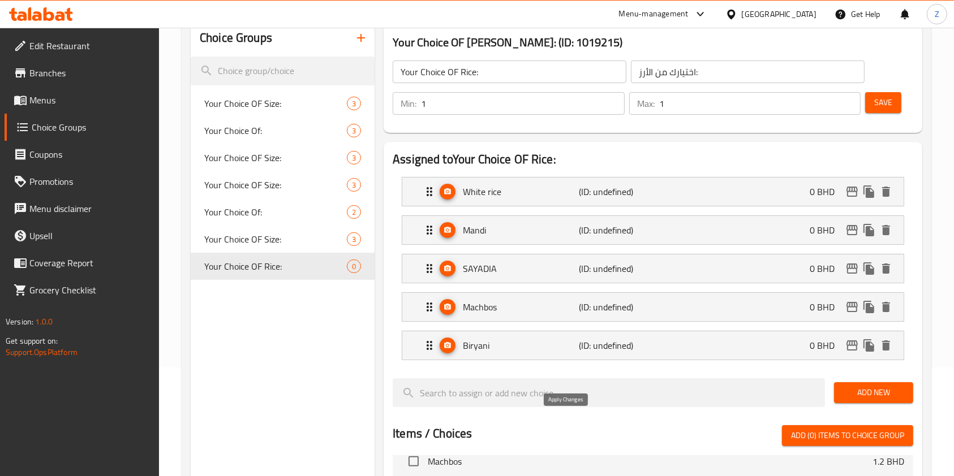
type input "0"
click at [868, 106] on button "Save" at bounding box center [883, 102] width 36 height 21
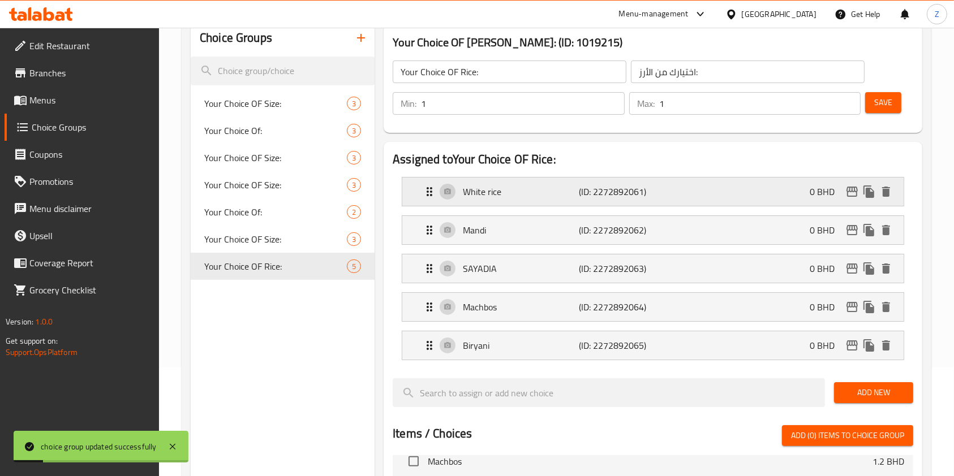
click at [593, 197] on p "(ID: 2272892061)" at bounding box center [617, 192] width 77 height 14
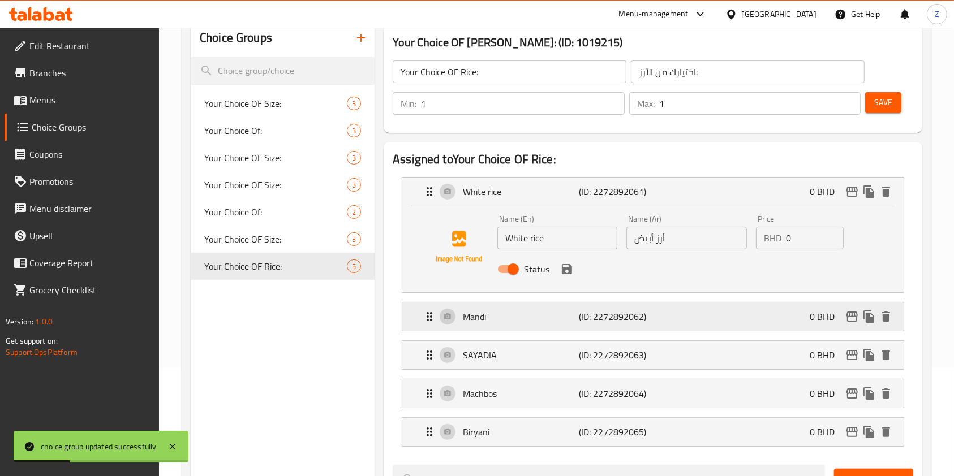
click at [608, 322] on p "(ID: 2272892062)" at bounding box center [617, 317] width 77 height 14
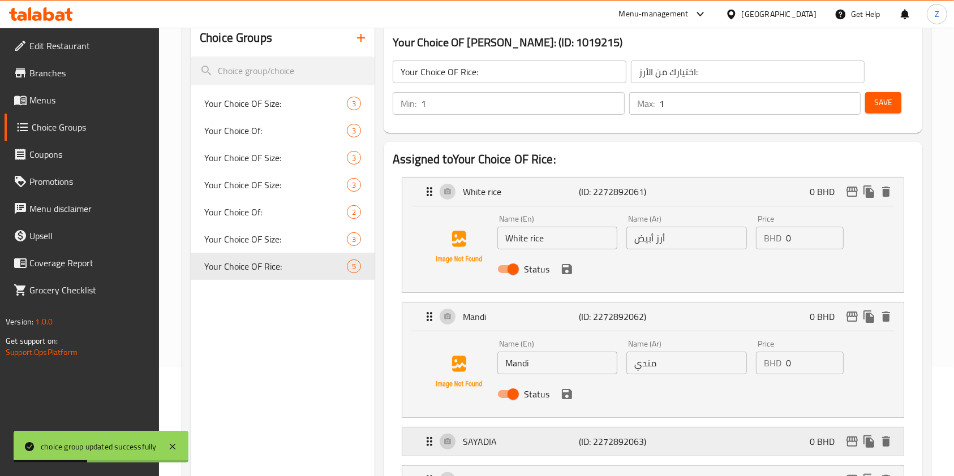
click at [545, 446] on p "SAYADIA" at bounding box center [521, 442] width 116 height 14
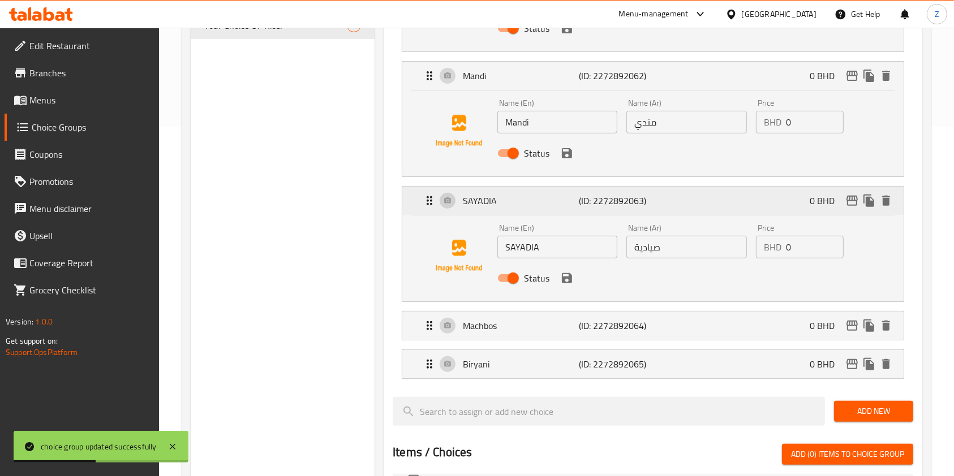
scroll to position [352, 0]
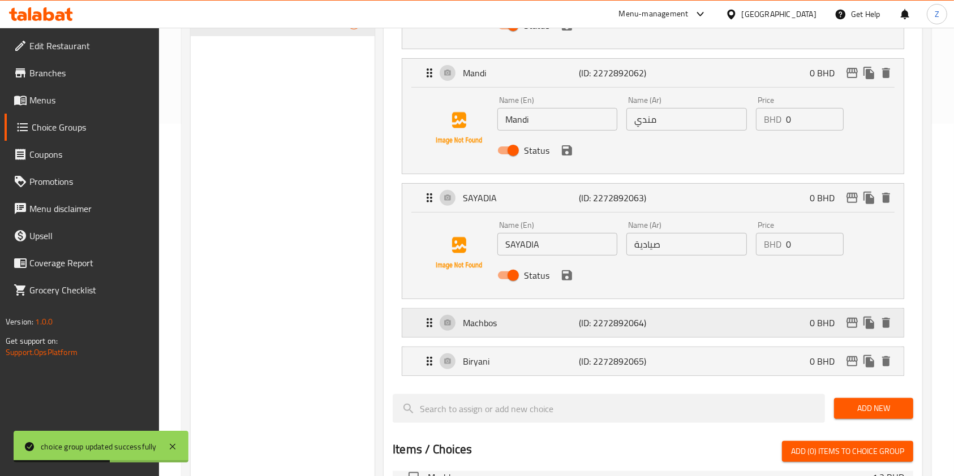
click at [504, 318] on p "Machbos" at bounding box center [521, 323] width 116 height 14
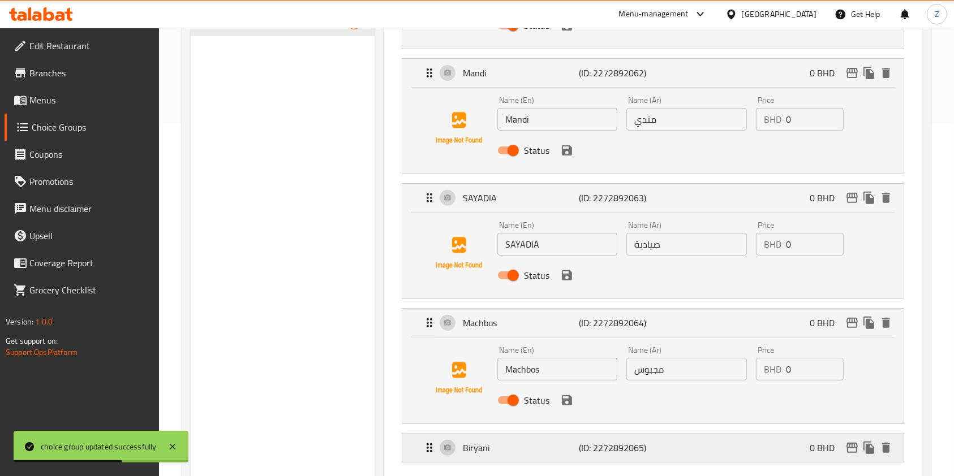
click at [510, 454] on p "Biryani" at bounding box center [521, 448] width 116 height 14
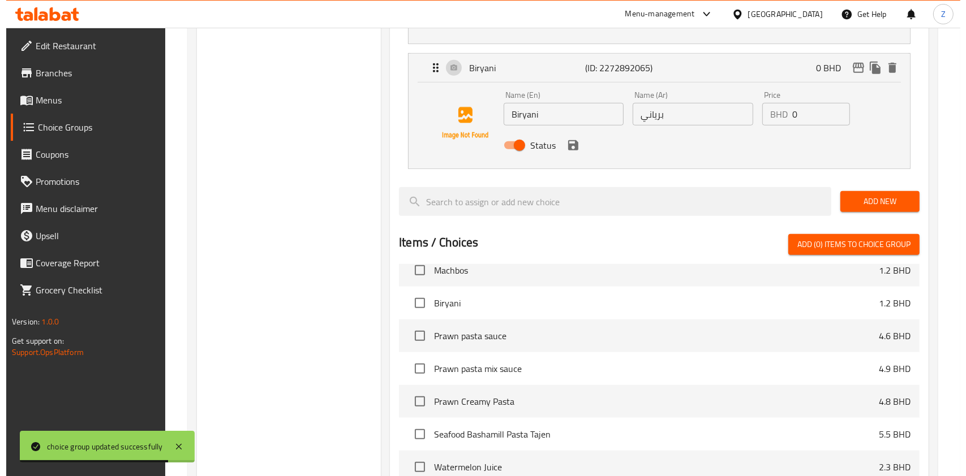
scroll to position [930, 0]
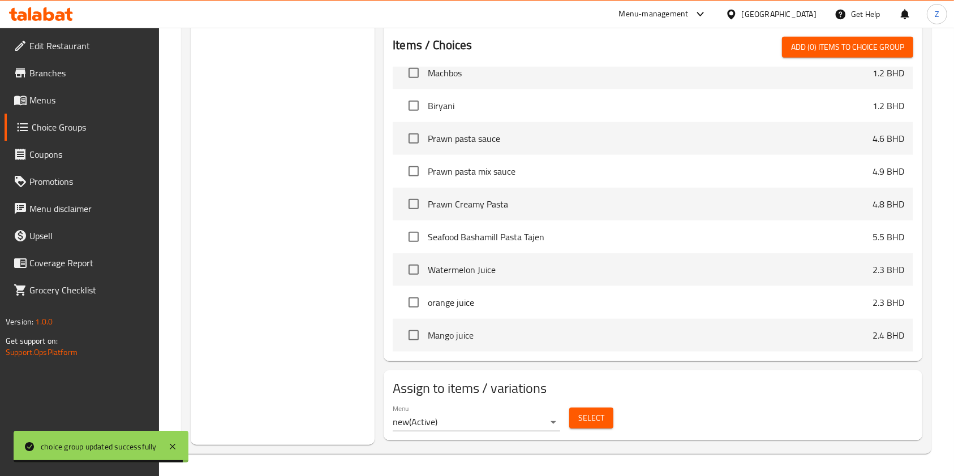
click at [605, 419] on button "Select" at bounding box center [591, 418] width 44 height 21
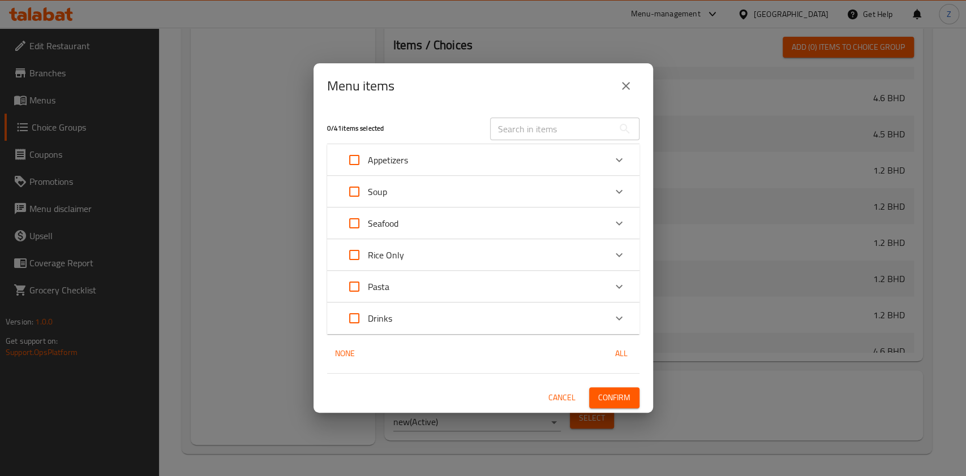
click at [790, 405] on div "Menu items 0 / 41 items selected ​ Appetizers Hummus 1.5 BHD Argula Salad 1.5 B…" at bounding box center [483, 238] width 966 height 476
click at [524, 124] on input "text" at bounding box center [551, 129] width 123 height 23
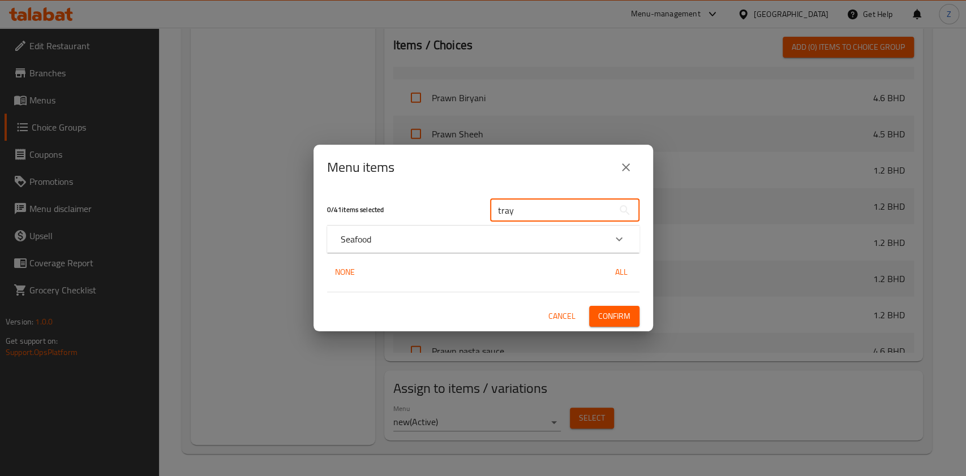
type input "tray"
click at [621, 237] on icon "Expand" at bounding box center [619, 239] width 14 height 14
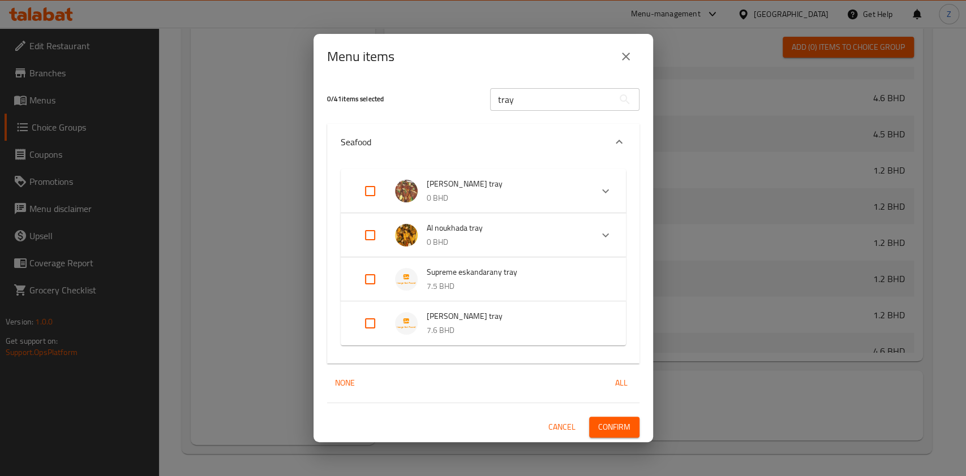
click at [607, 235] on icon "Expand" at bounding box center [605, 236] width 14 height 14
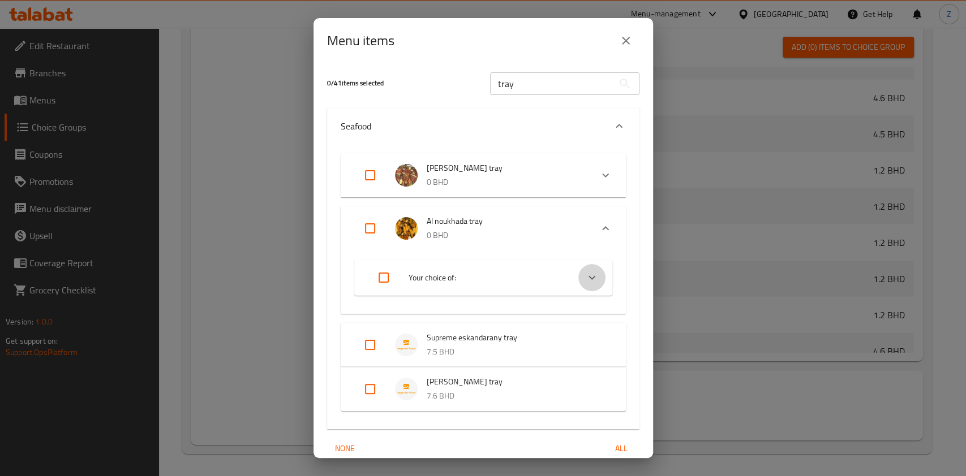
click at [585, 275] on icon "Expand" at bounding box center [592, 278] width 14 height 14
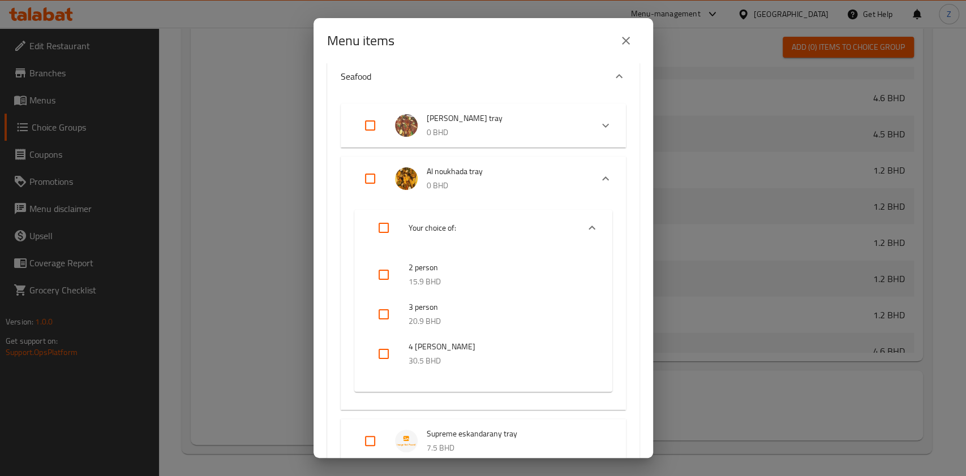
scroll to position [57, 0]
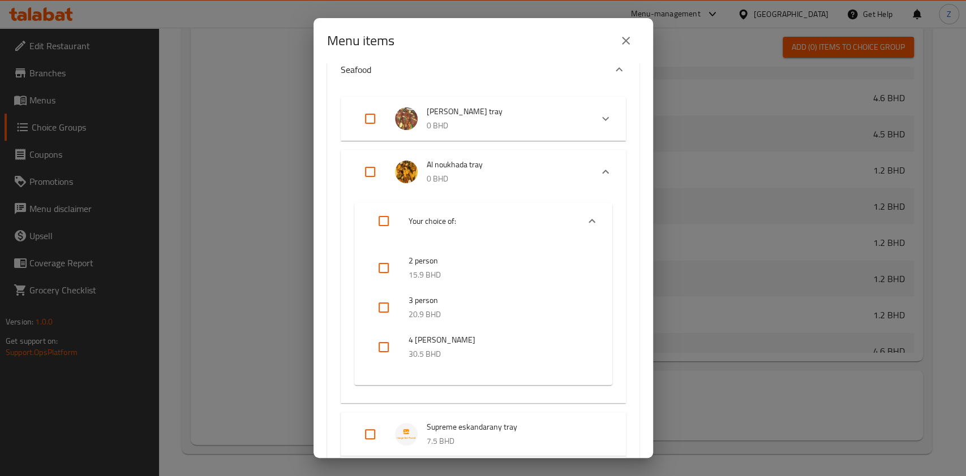
click at [369, 170] on input "Expand" at bounding box center [369, 171] width 27 height 27
checkbox input "true"
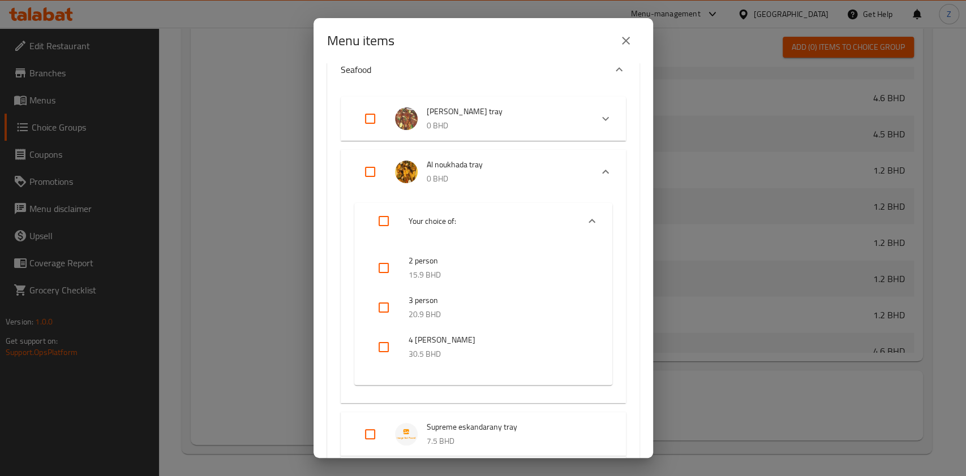
checkbox input "true"
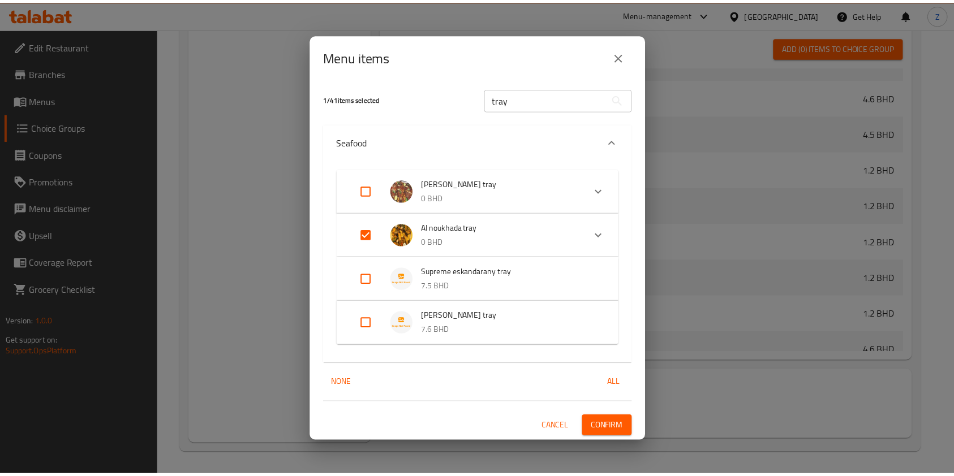
scroll to position [0, 0]
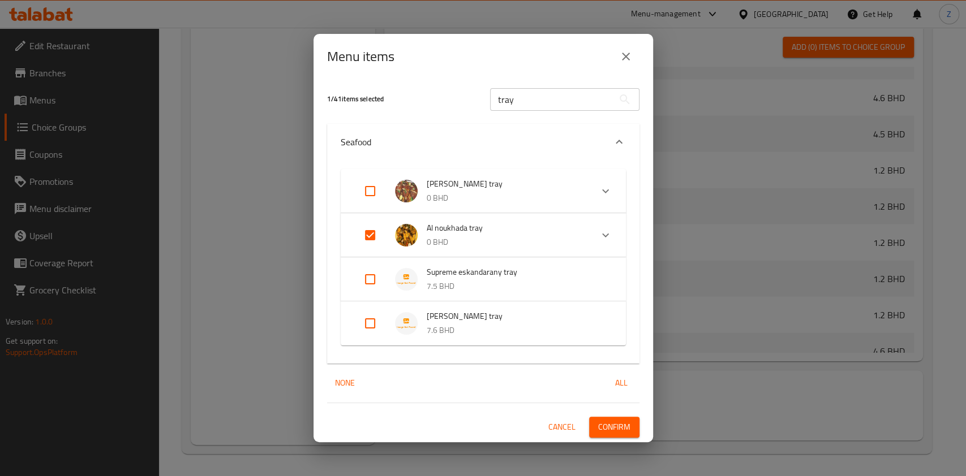
click at [613, 421] on span "Confirm" at bounding box center [614, 427] width 32 height 14
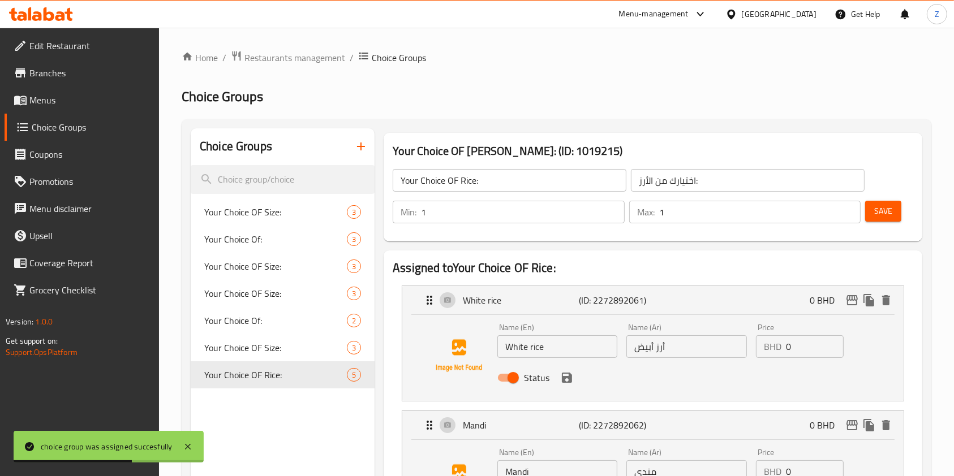
click at [45, 101] on span "Menus" at bounding box center [89, 100] width 121 height 14
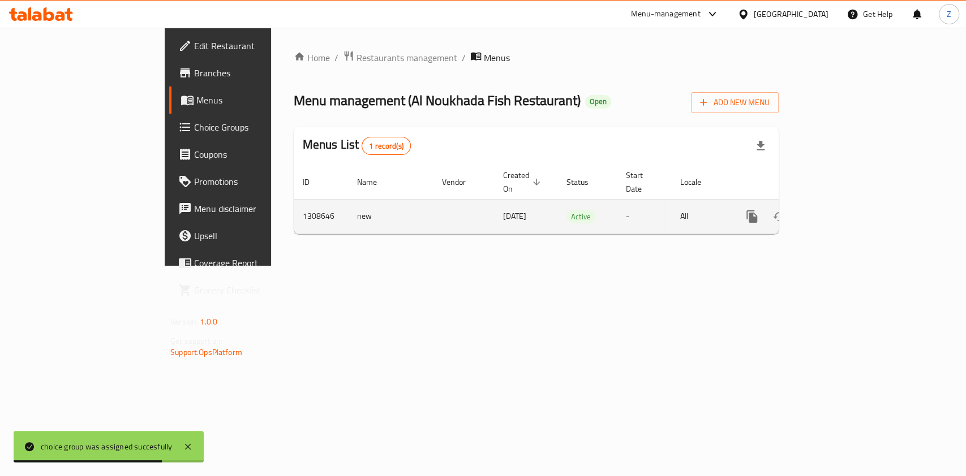
click at [840, 210] on icon "enhanced table" at bounding box center [833, 217] width 14 height 14
